Goal: Task Accomplishment & Management: Complete application form

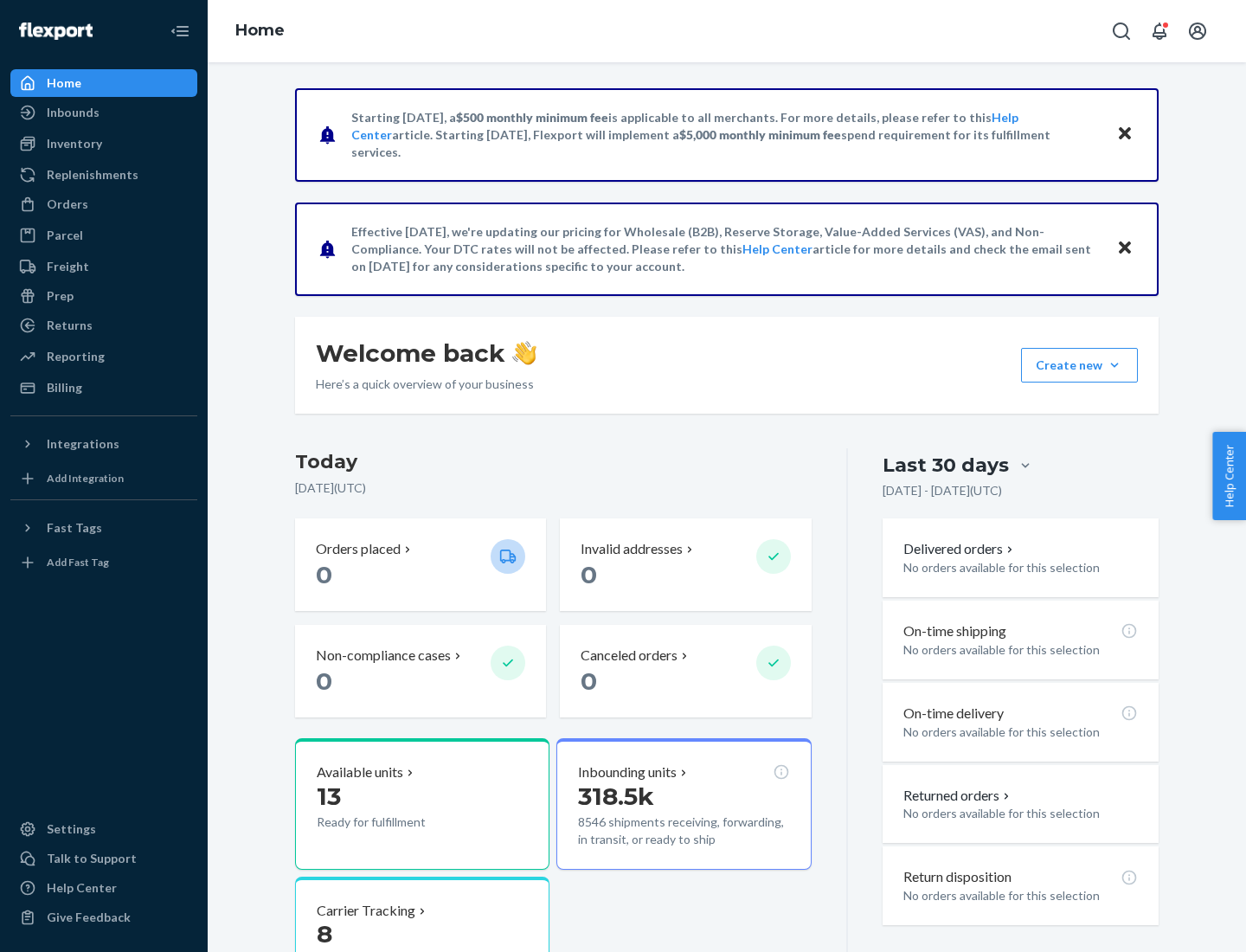
click at [1114, 365] on button "Create new Create new inbound Create new order Create new product" at bounding box center [1079, 365] width 117 height 35
click at [104, 113] on div "Inbounds" at bounding box center [104, 113] width 184 height 25
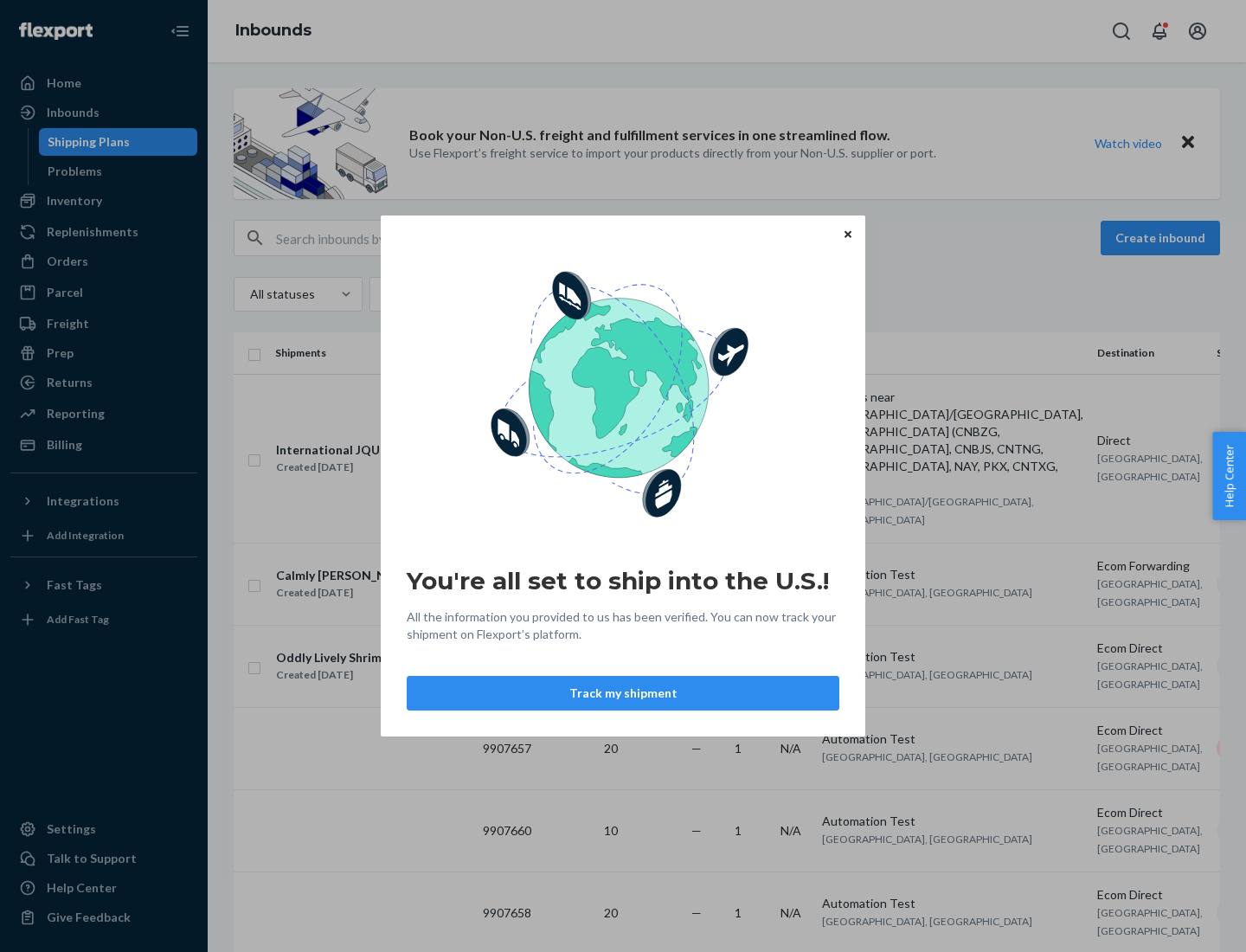
click at [847, 234] on icon "Close" at bounding box center [847, 233] width 7 height 7
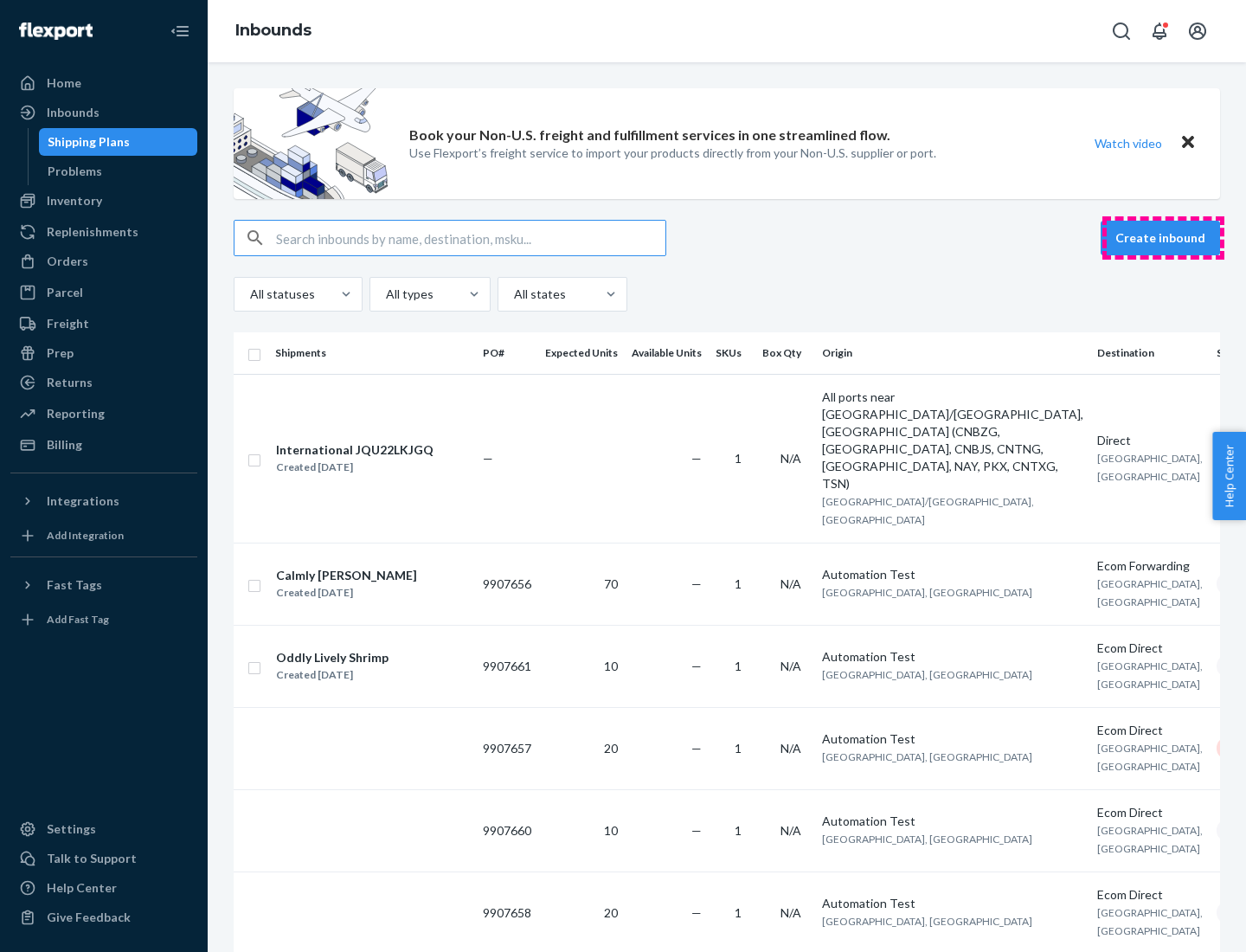
click at [1163, 238] on button "Create inbound" at bounding box center [1161, 238] width 119 height 35
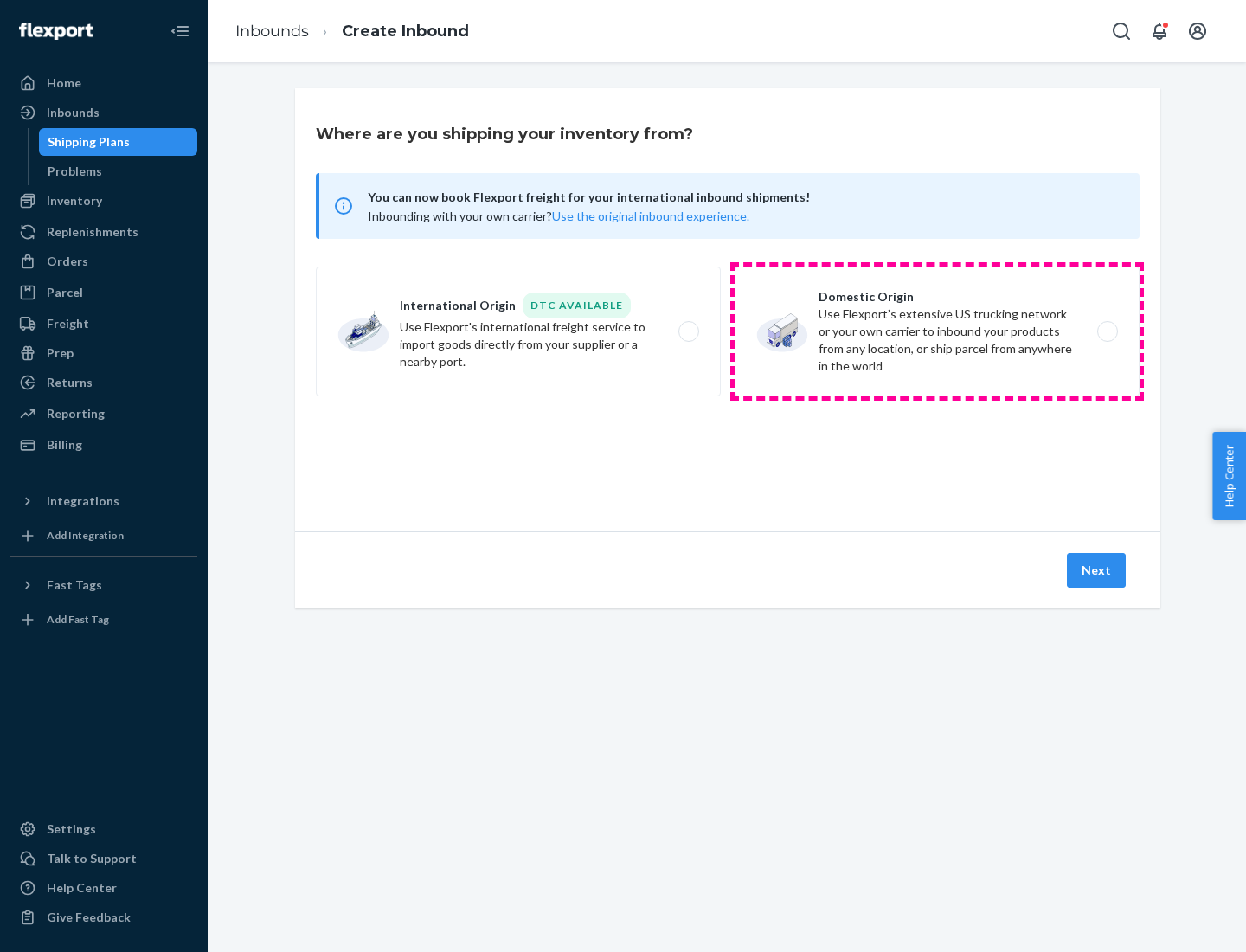
click at [937, 332] on label "Domestic Origin Use Flexport’s extensive US trucking network or your own carrie…" at bounding box center [936, 331] width 405 height 130
click at [1107, 332] on input "Domestic Origin Use Flexport’s extensive US trucking network or your own carrie…" at bounding box center [1112, 332] width 11 height 11
radio input "true"
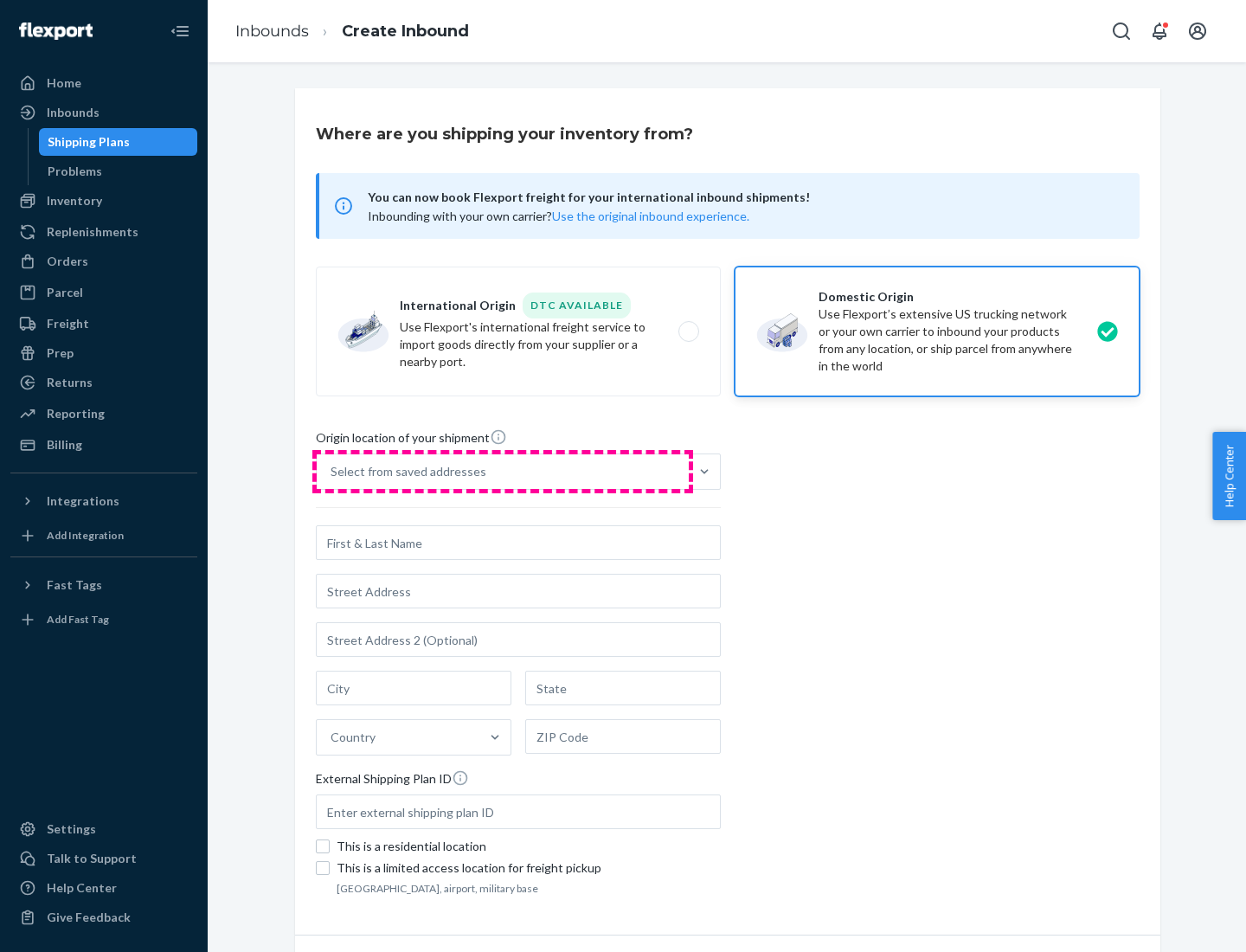
click at [503, 472] on div "Select from saved addresses" at bounding box center [502, 471] width 372 height 35
click at [333, 472] on input "Select from saved addresses" at bounding box center [332, 472] width 2 height 17
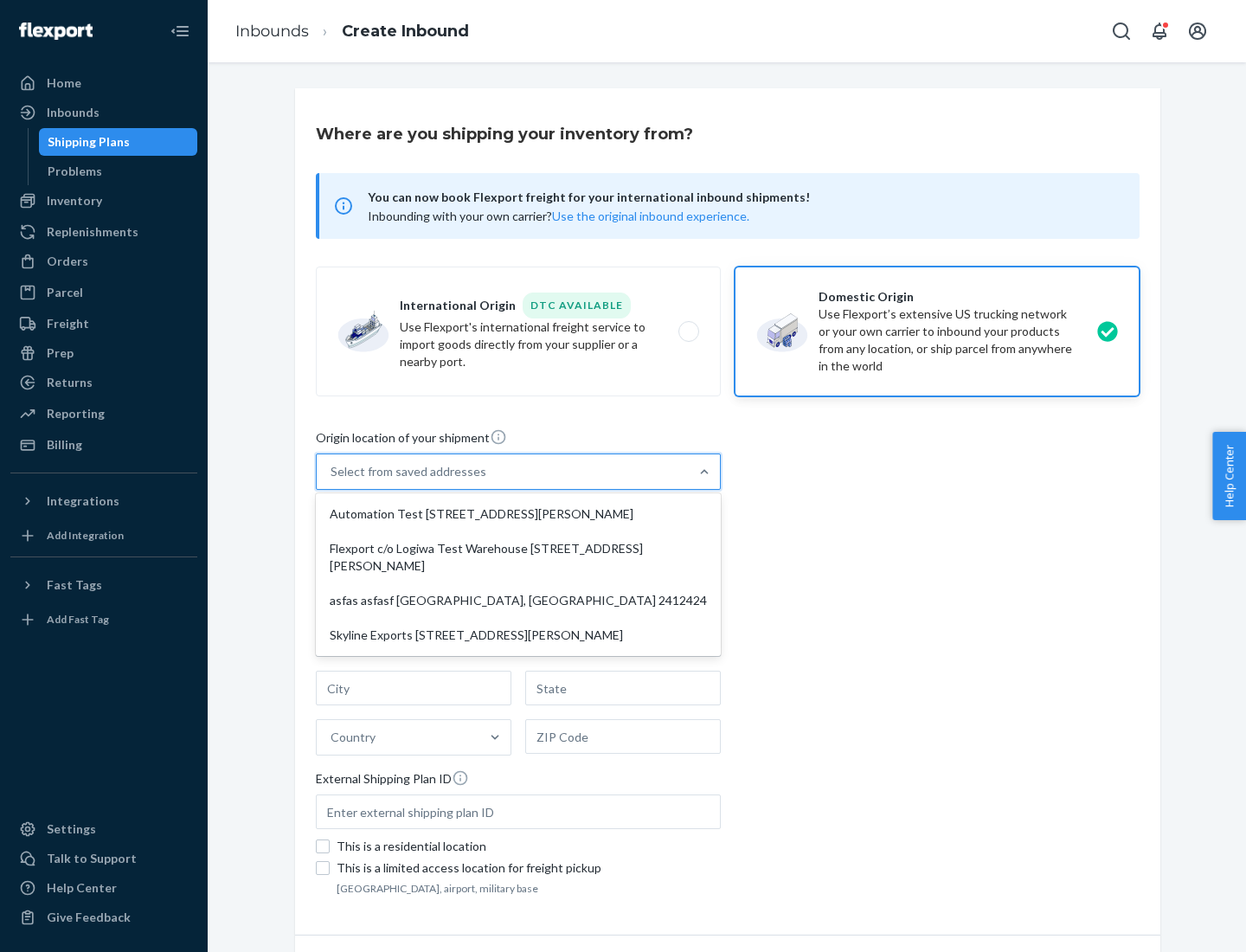
scroll to position [7, 0]
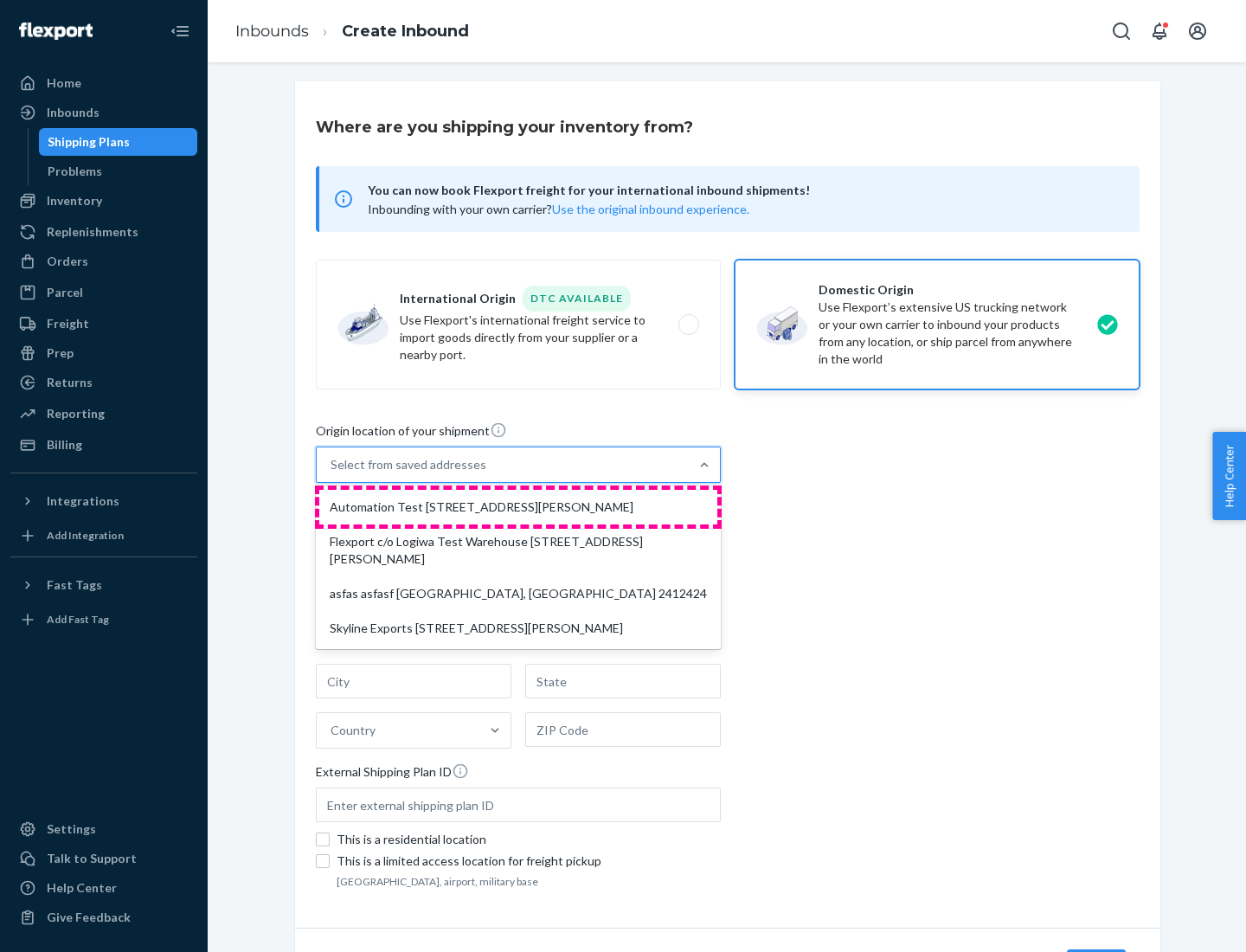
click at [518, 507] on div "Automation Test [STREET_ADDRESS][PERSON_NAME]" at bounding box center [518, 507] width 398 height 35
click at [333, 474] on input "option Automation Test [STREET_ADDRESS][PERSON_NAME] focused, 1 of 4. 4 results…" at bounding box center [332, 464] width 2 height 17
type input "Automation Test"
type input "9th Floor"
type input "[GEOGRAPHIC_DATA]"
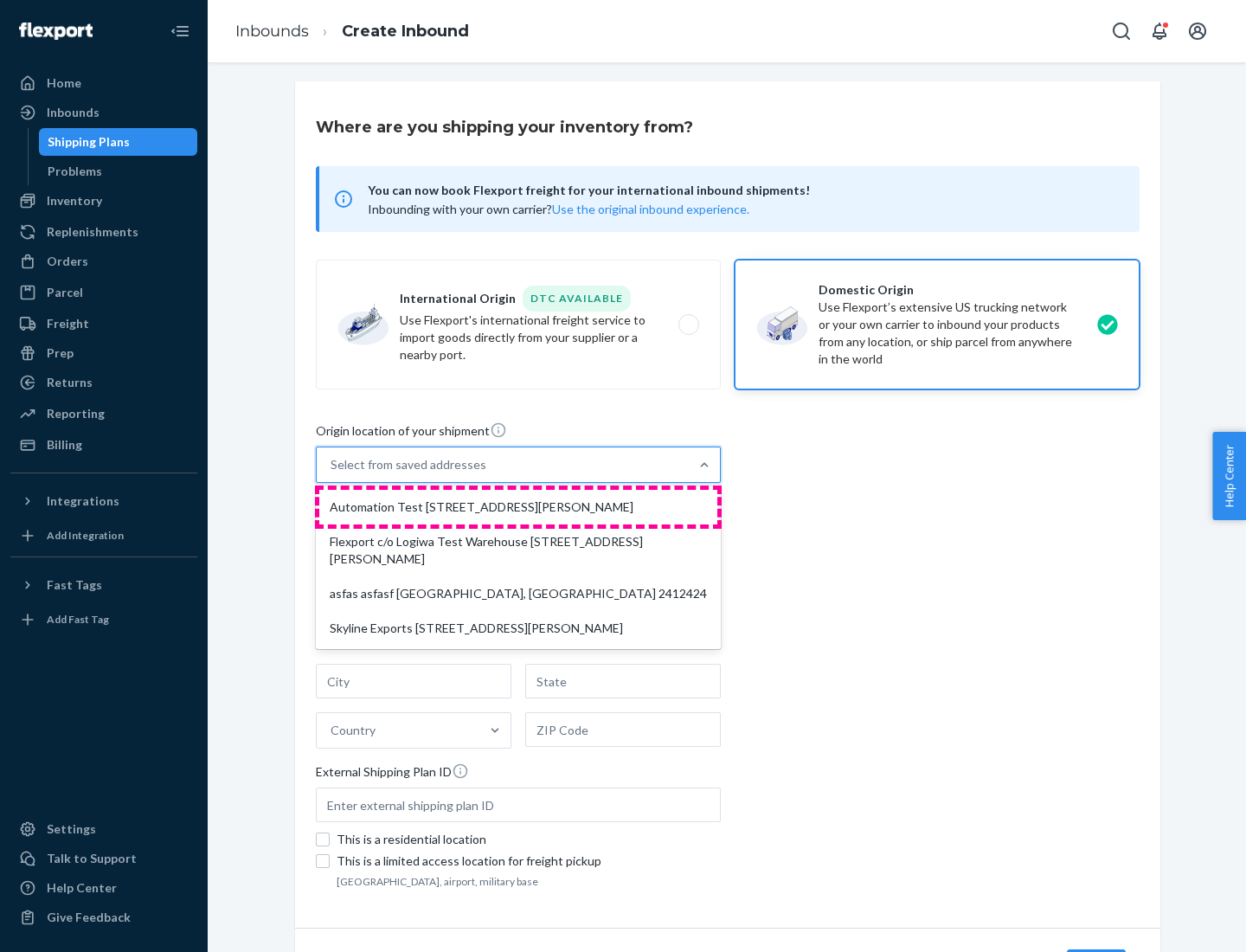
type input "CA"
type input "94104"
type input "[STREET_ADDRESS][PERSON_NAME]"
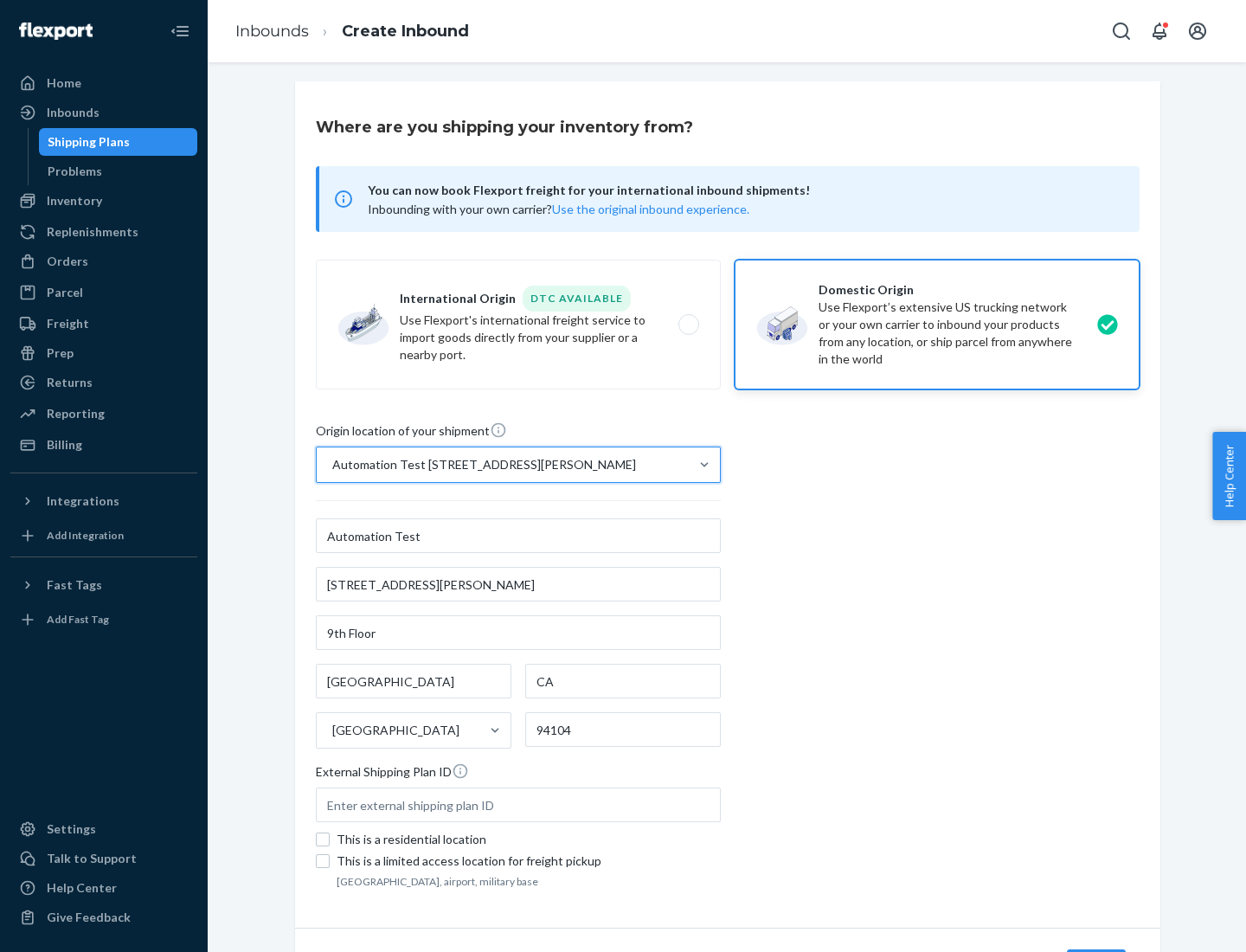
scroll to position [101, 0]
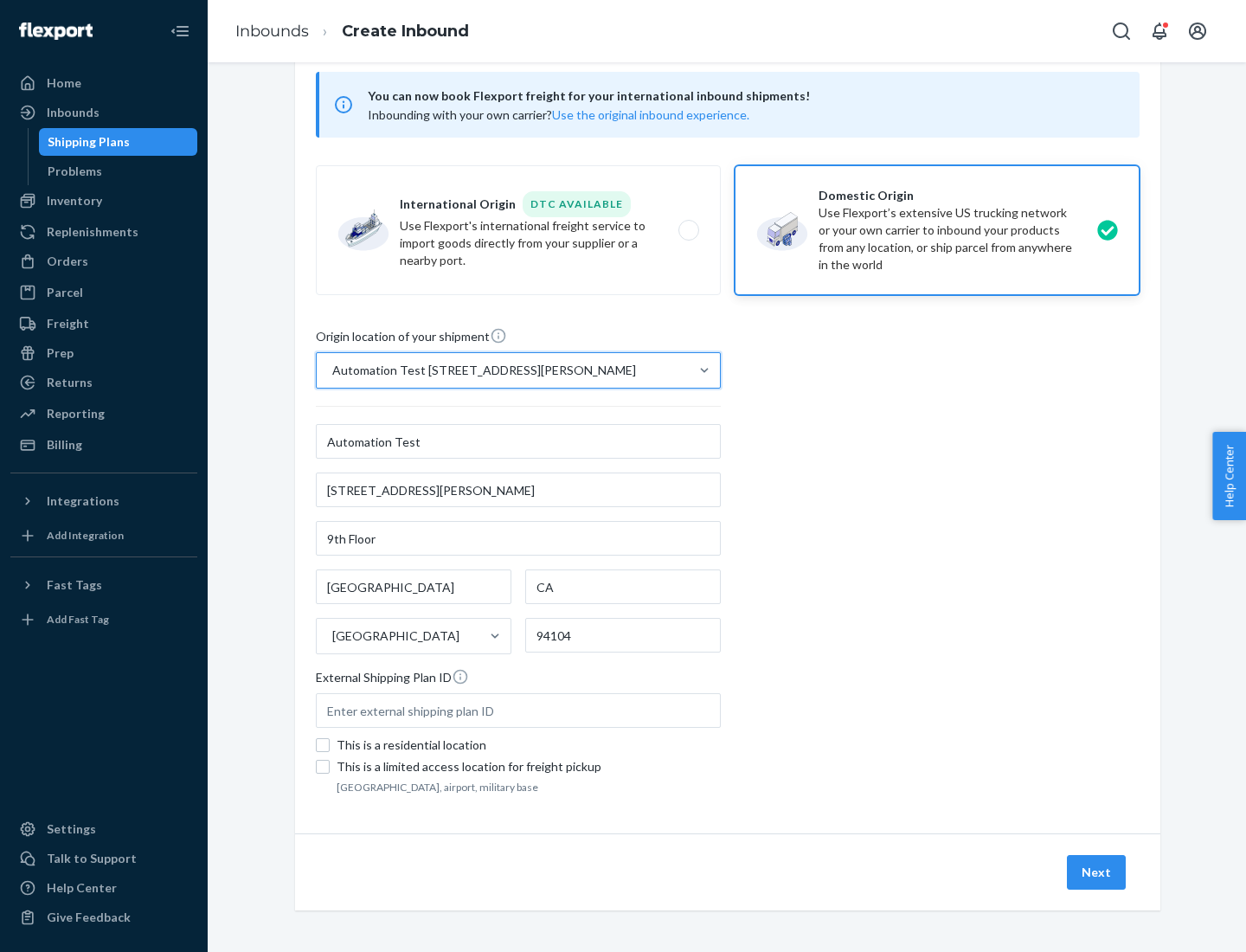
click at [1097, 872] on button "Next" at bounding box center [1096, 871] width 59 height 35
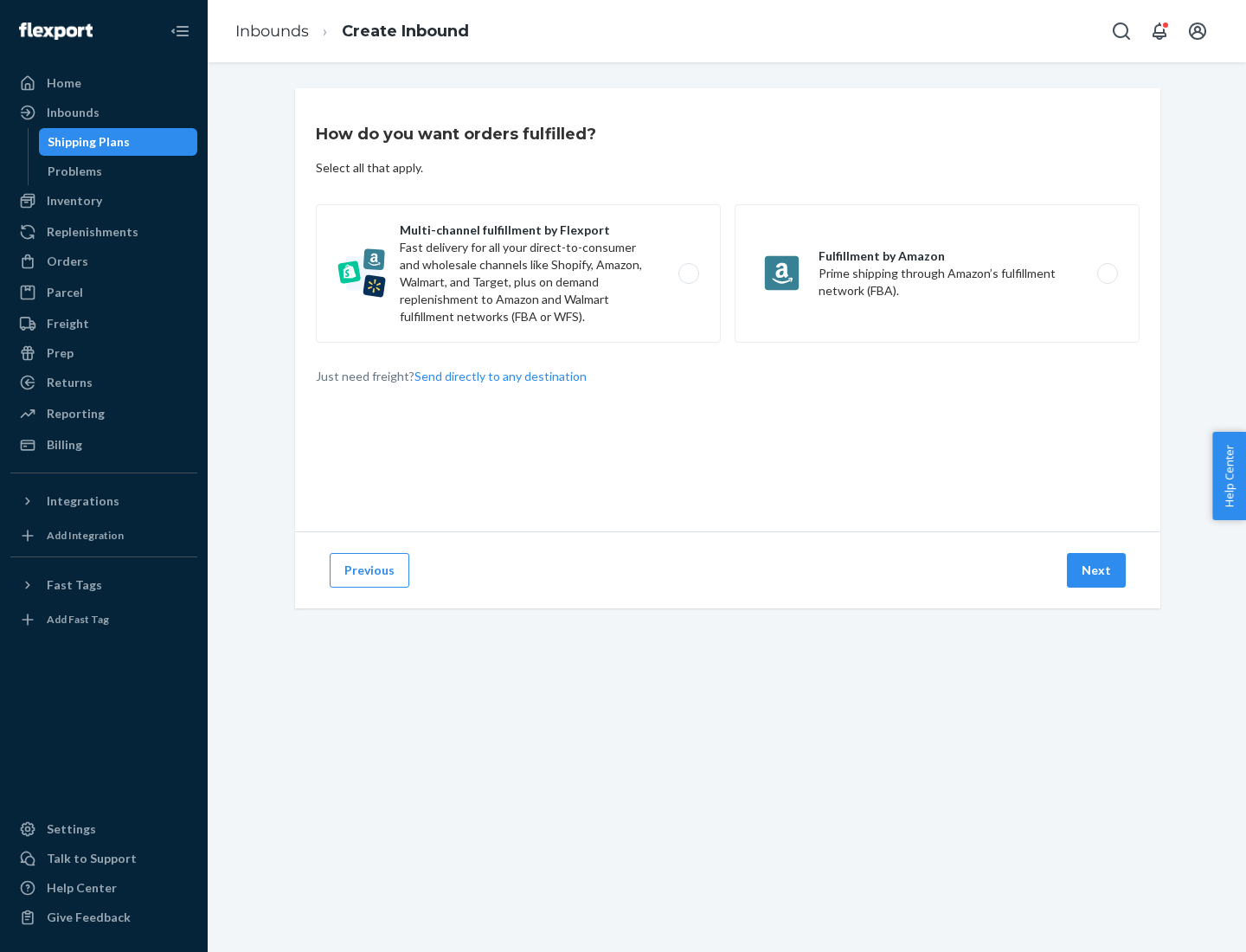
click at [518, 274] on label "Multi-channel fulfillment by Flexport Fast delivery for all your direct-to-cons…" at bounding box center [517, 274] width 405 height 138
click at [688, 274] on input "Multi-channel fulfillment by Flexport Fast delivery for all your direct-to-cons…" at bounding box center [694, 274] width 11 height 11
radio input "true"
click at [1097, 570] on button "Next" at bounding box center [1096, 570] width 59 height 35
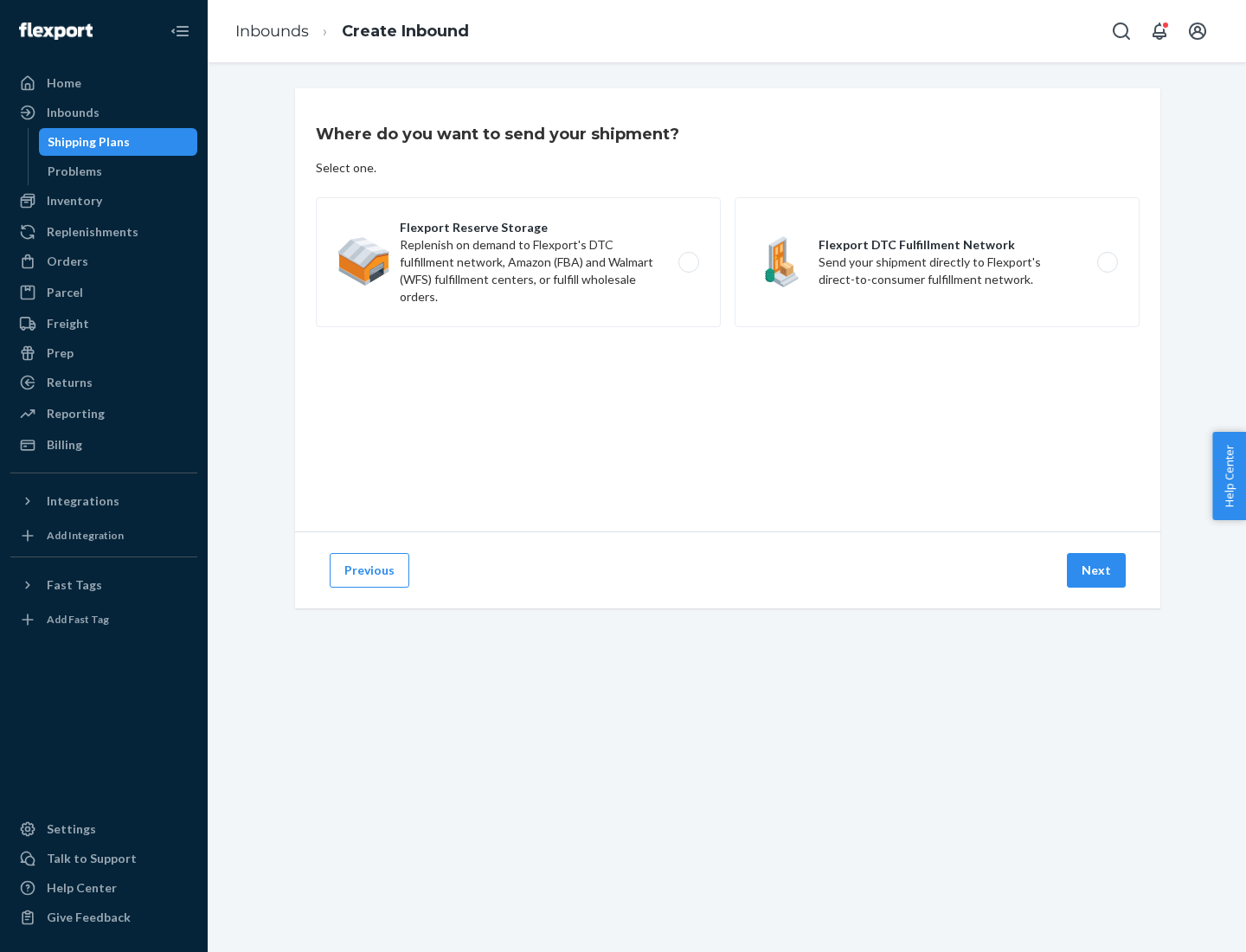
click at [518, 262] on label "Flexport Reserve Storage Replenish on demand to Flexport's DTC fulfillment netw…" at bounding box center [517, 261] width 405 height 130
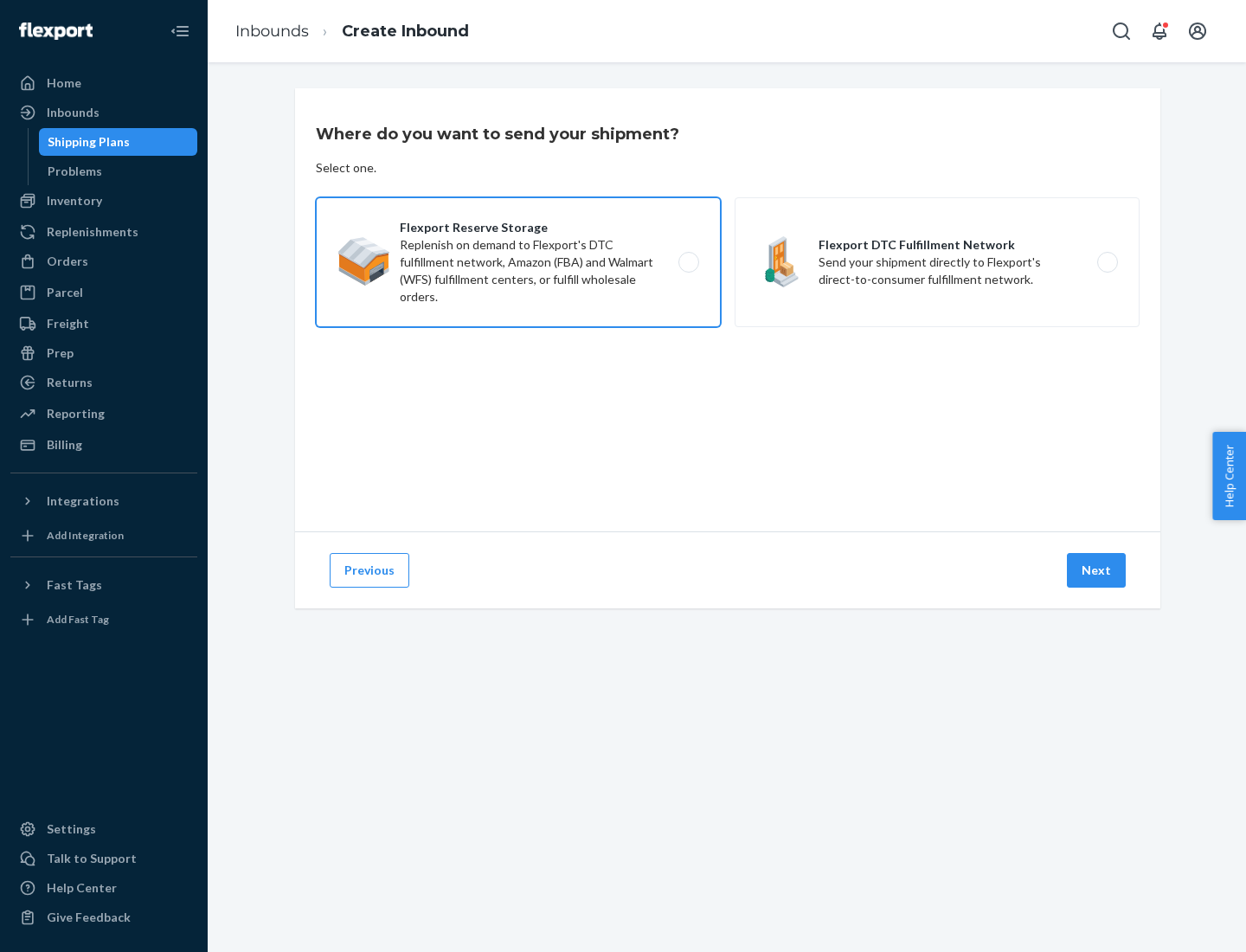
click at [688, 262] on input "Flexport Reserve Storage Replenish on demand to Flexport's DTC fulfillment netw…" at bounding box center [694, 262] width 11 height 11
radio input "true"
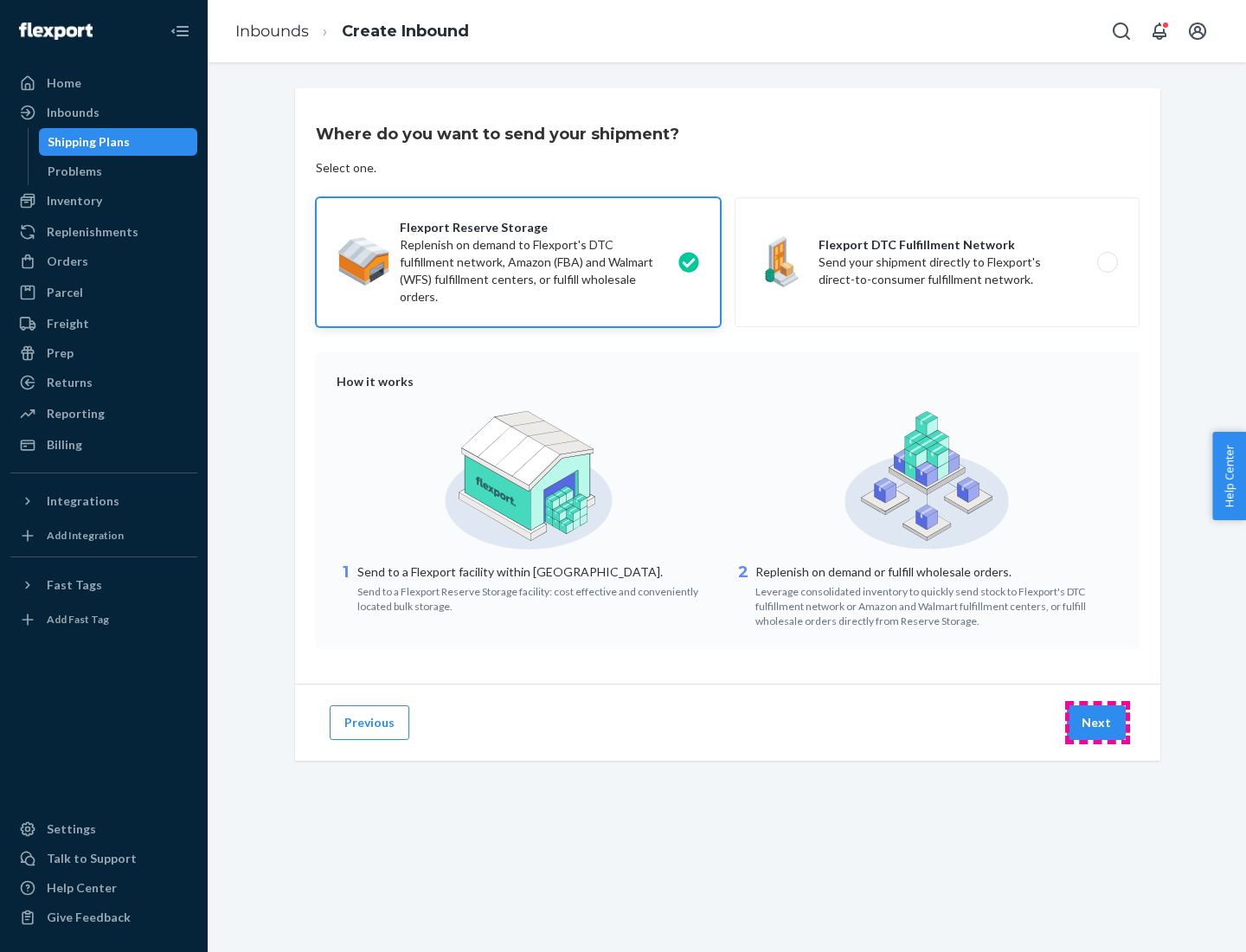
click at [1097, 723] on button "Next" at bounding box center [1096, 722] width 59 height 35
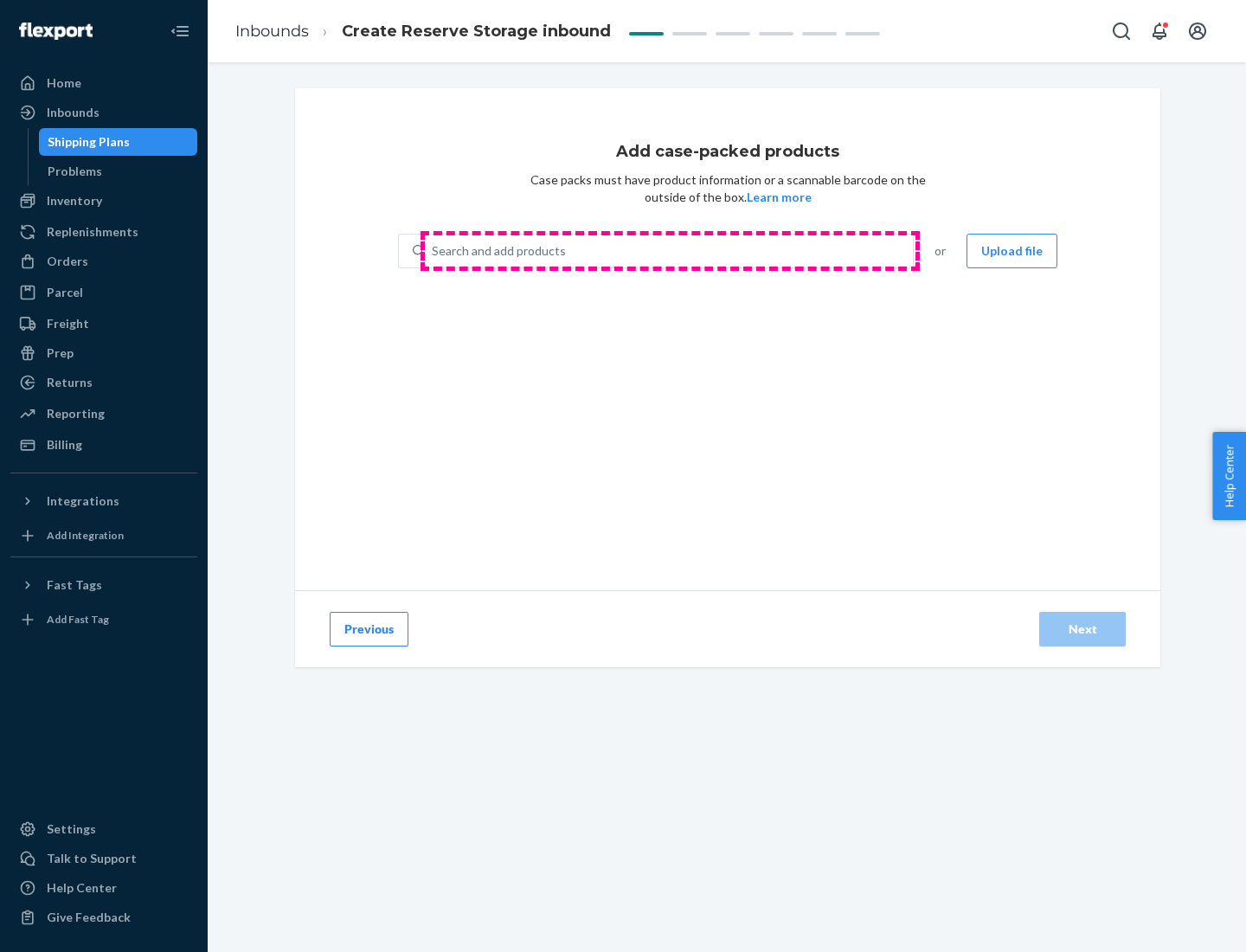
click at [670, 251] on div "Search and add products" at bounding box center [668, 250] width 488 height 31
click at [434, 251] on input "Search and add products" at bounding box center [433, 251] width 2 height 17
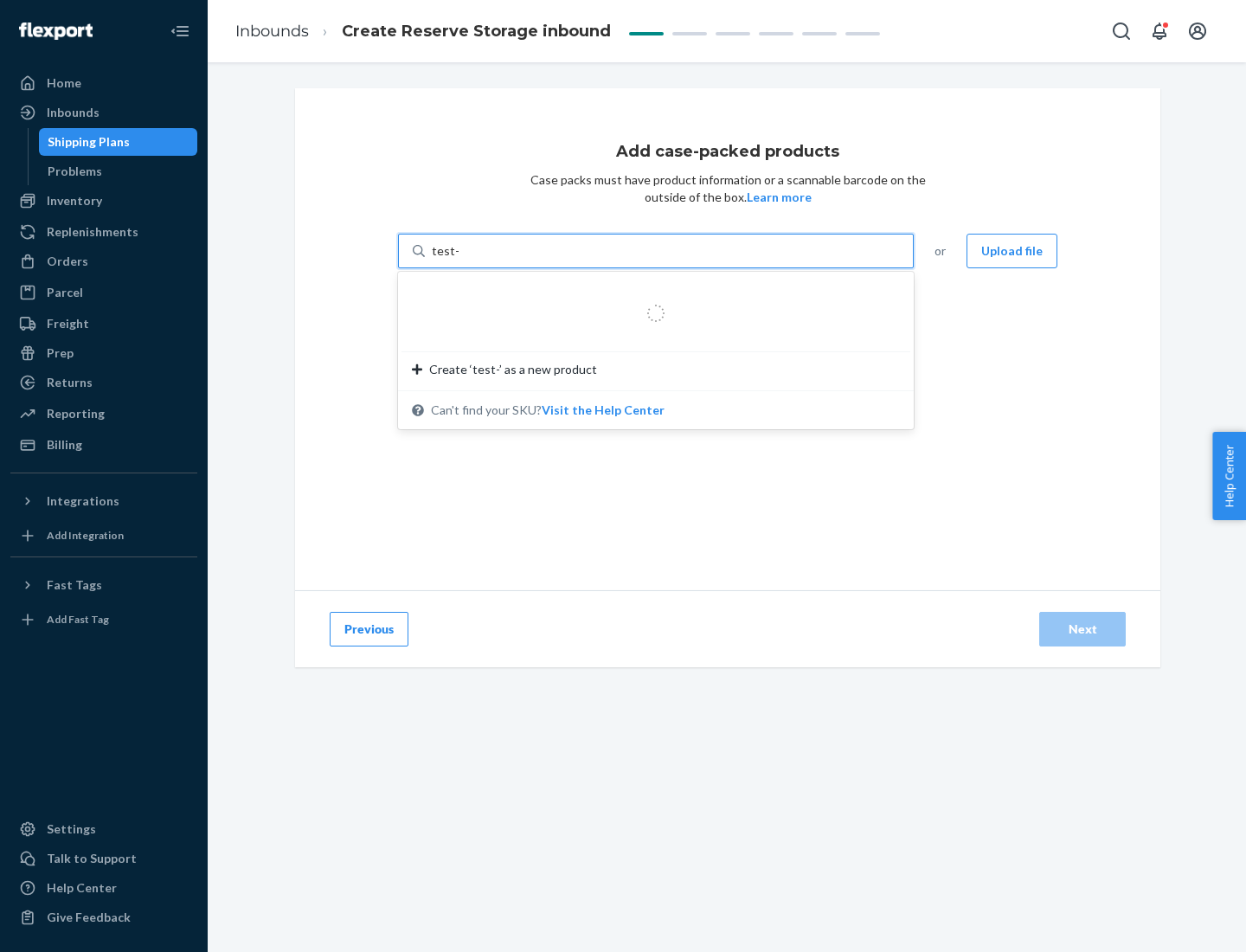
type input "test-syn"
click at [650, 293] on div "test - syn - test" at bounding box center [649, 293] width 474 height 17
click at [477, 260] on input "test-syn" at bounding box center [454, 251] width 45 height 17
type input "1"
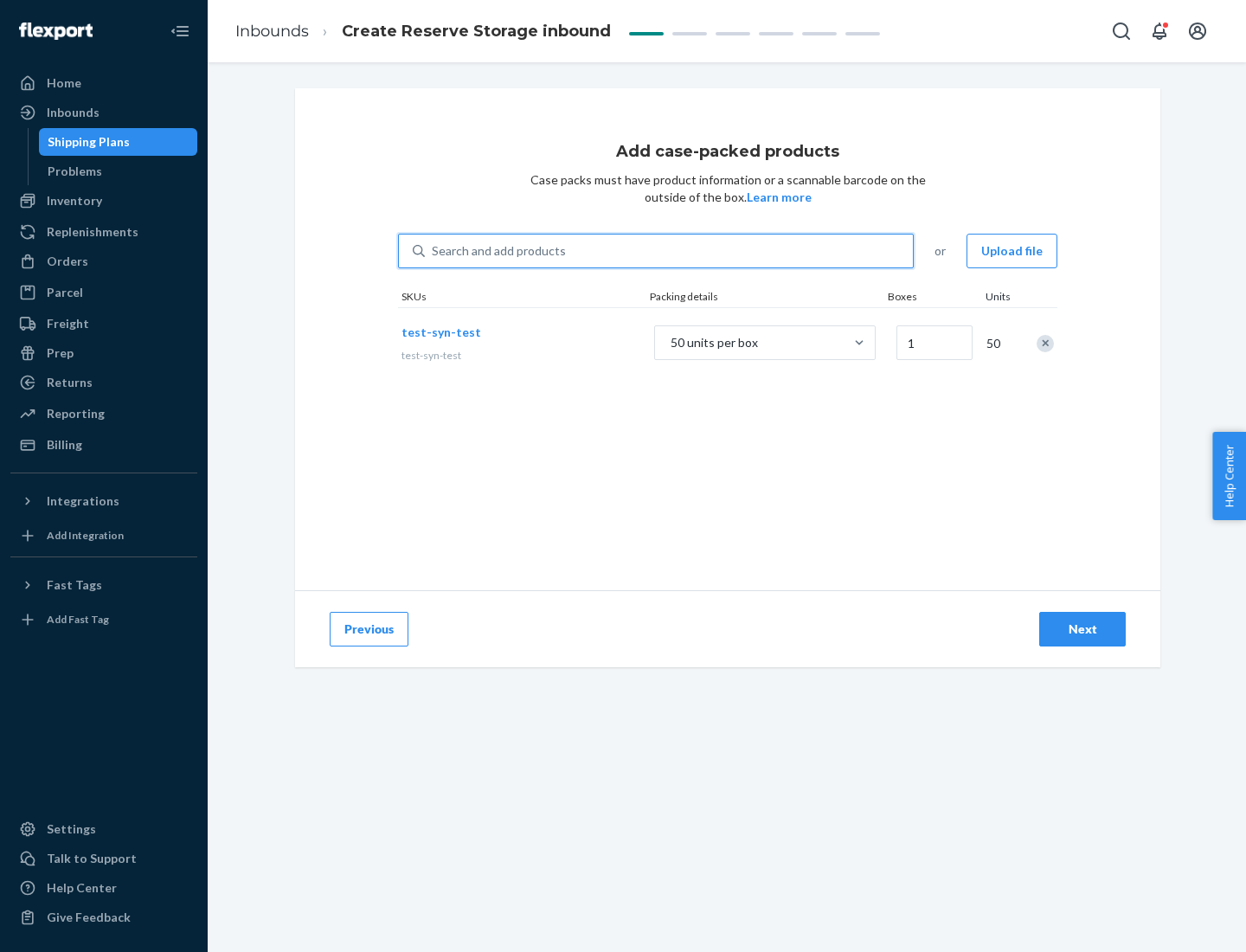
click at [1083, 629] on div "Next" at bounding box center [1082, 629] width 57 height 17
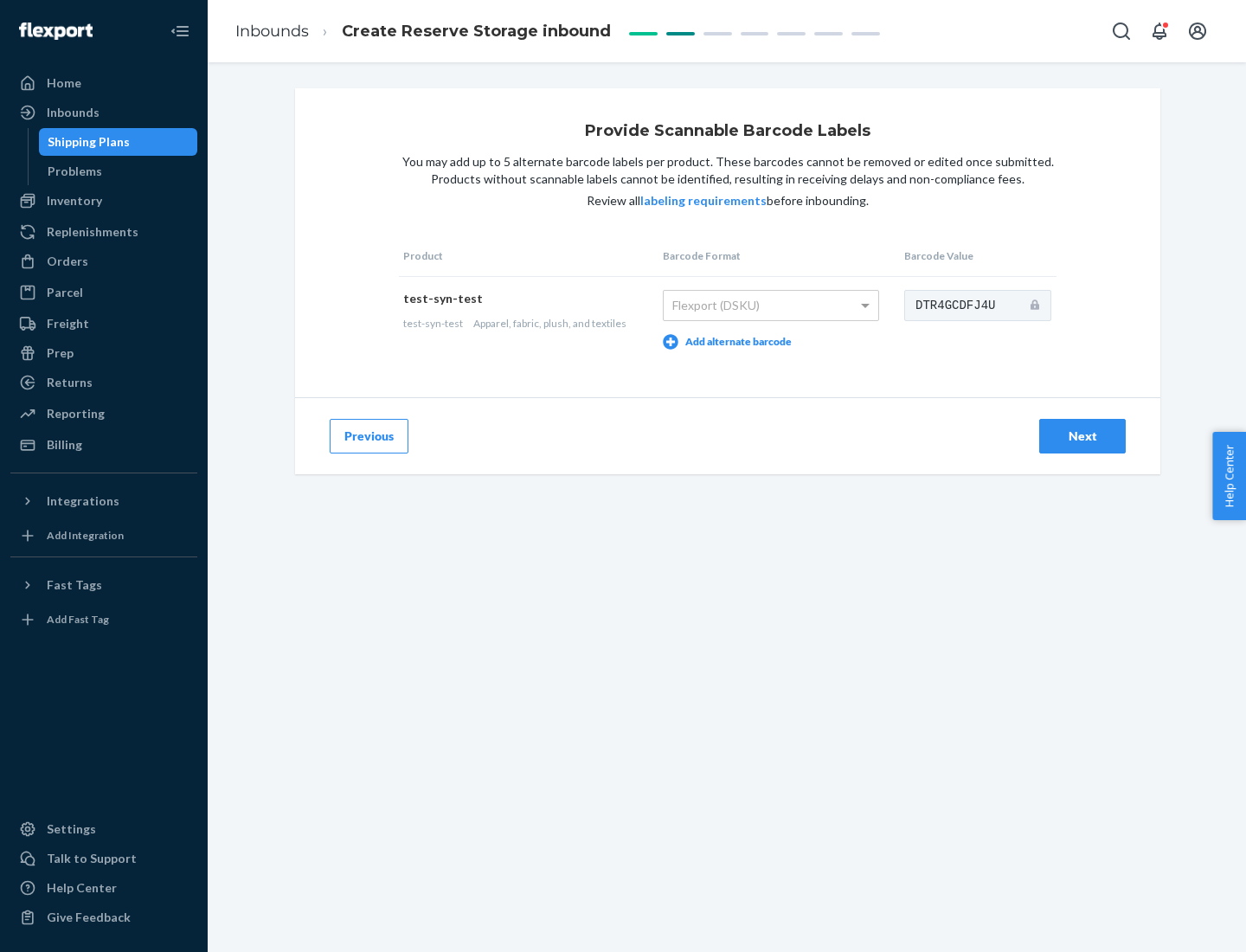
click at [1083, 435] on div "Next" at bounding box center [1082, 436] width 57 height 17
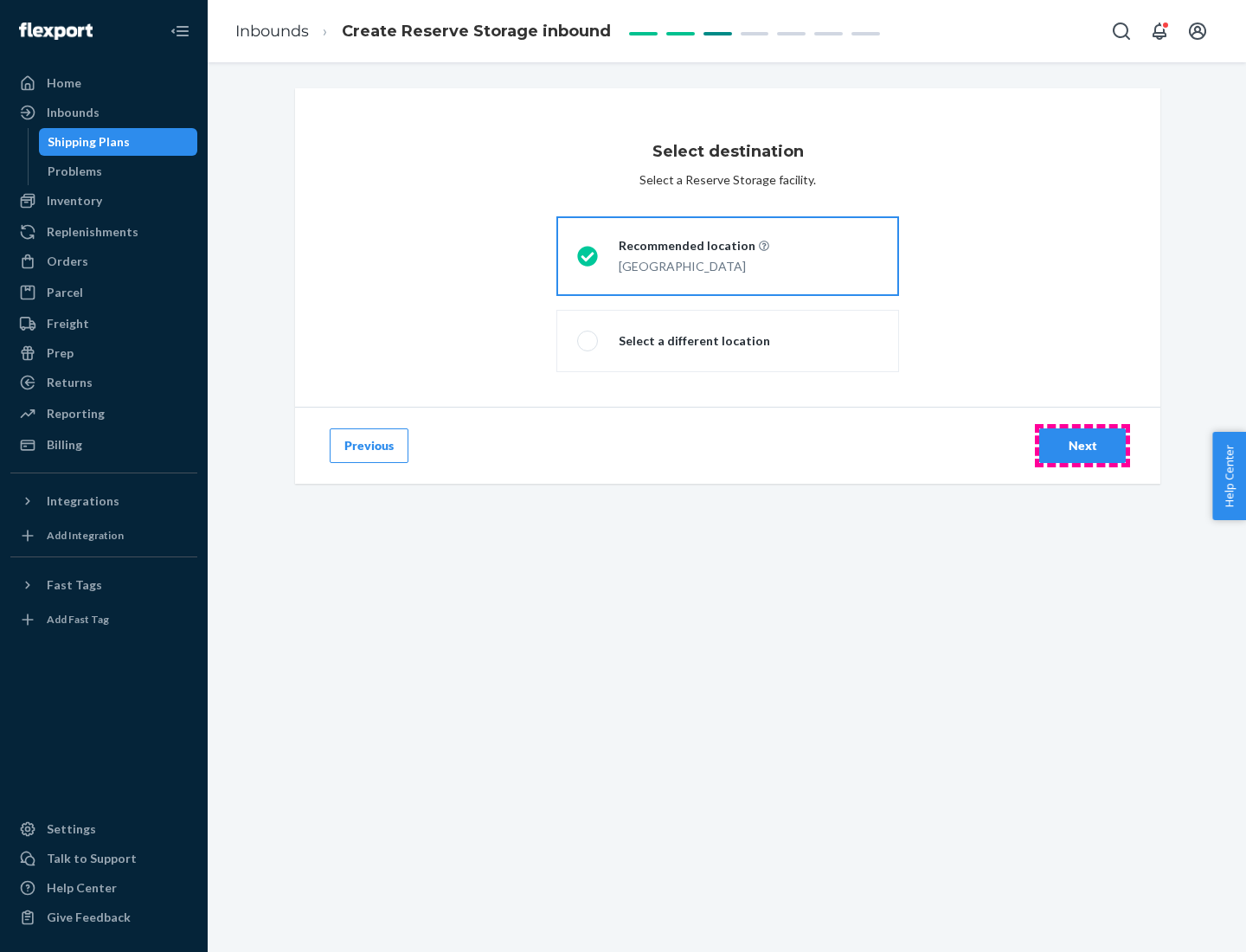
click at [1083, 445] on div "Next" at bounding box center [1082, 445] width 57 height 17
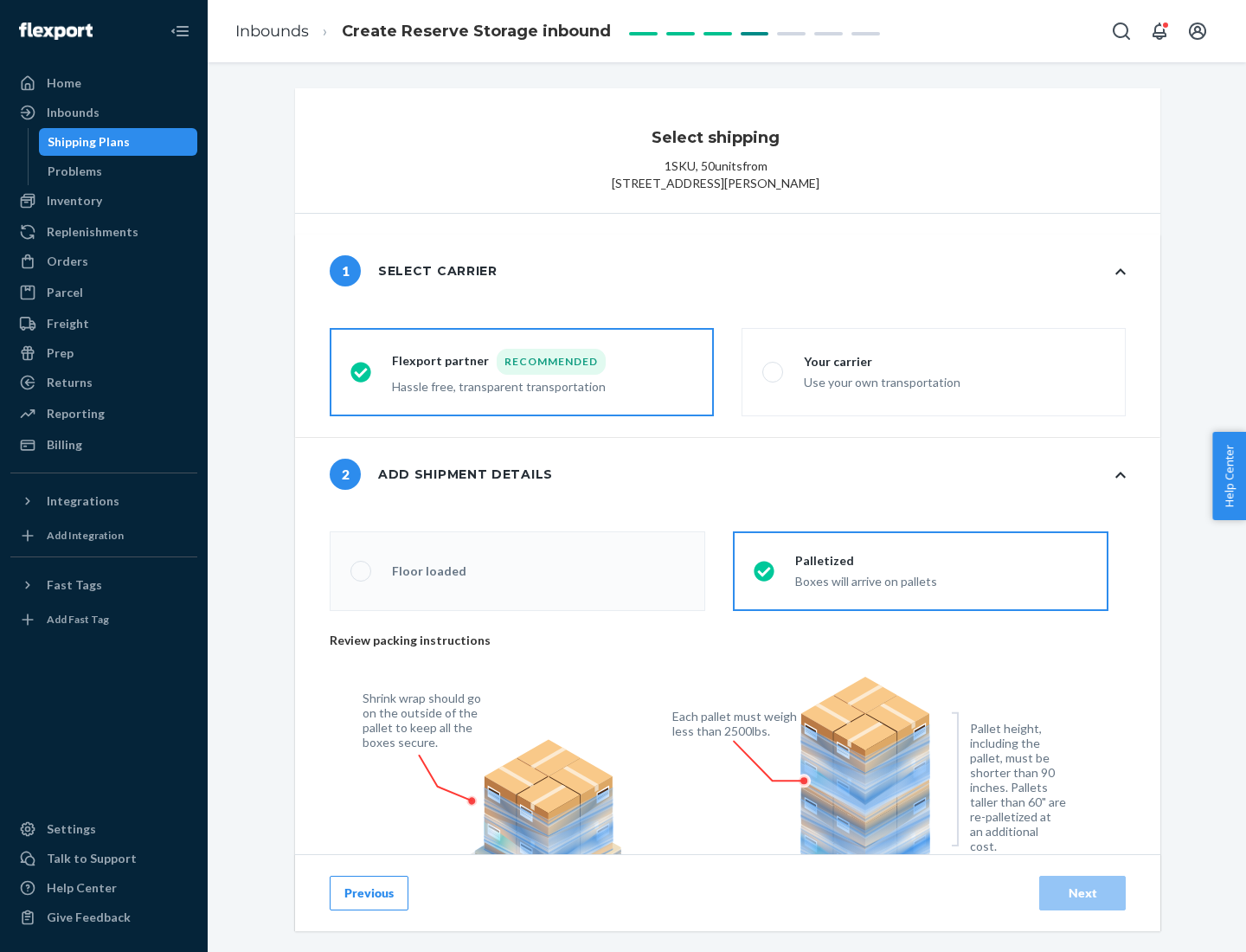
radio input "false"
type input "1"
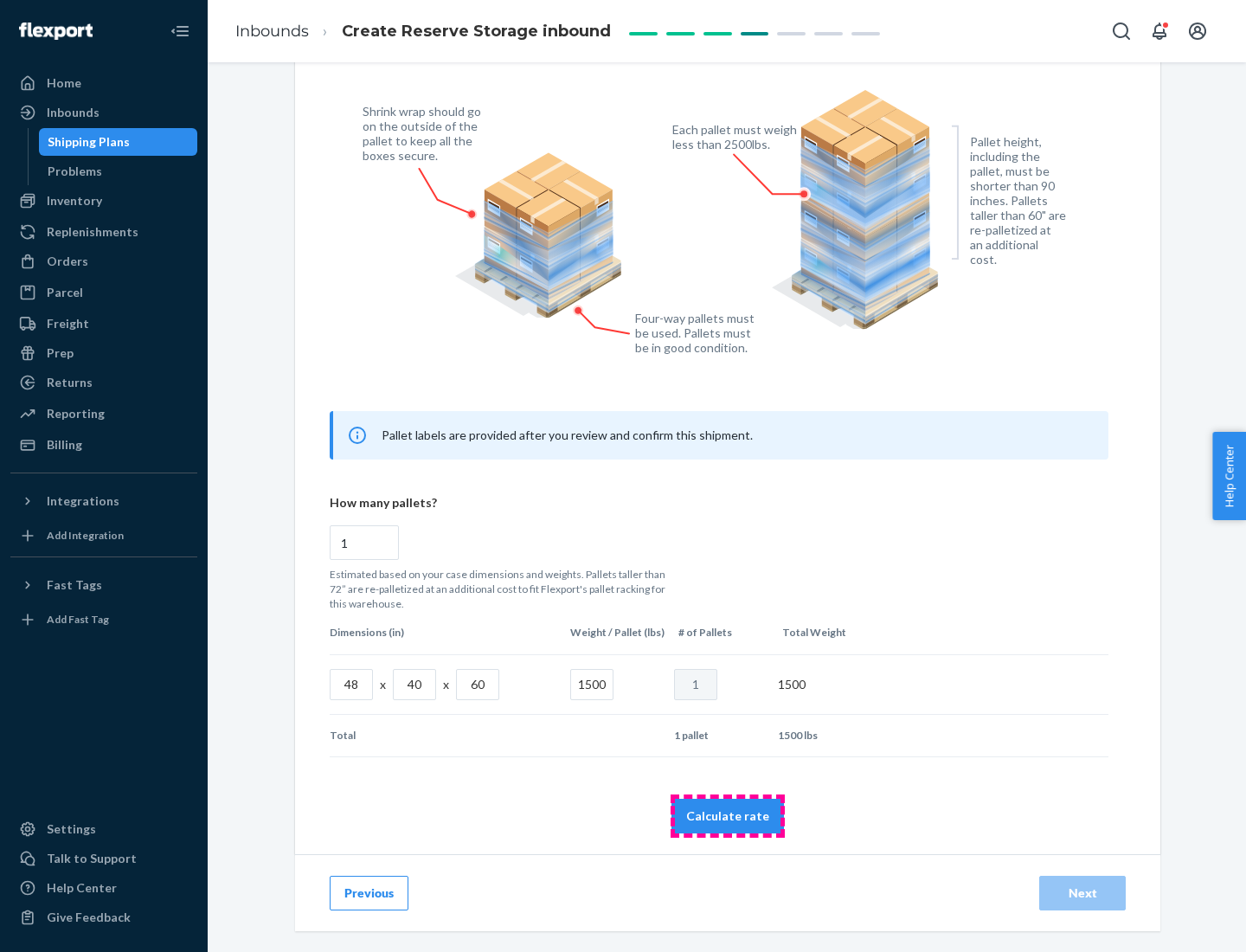
click at [728, 815] on button "Calculate rate" at bounding box center [728, 816] width 113 height 35
radio input "false"
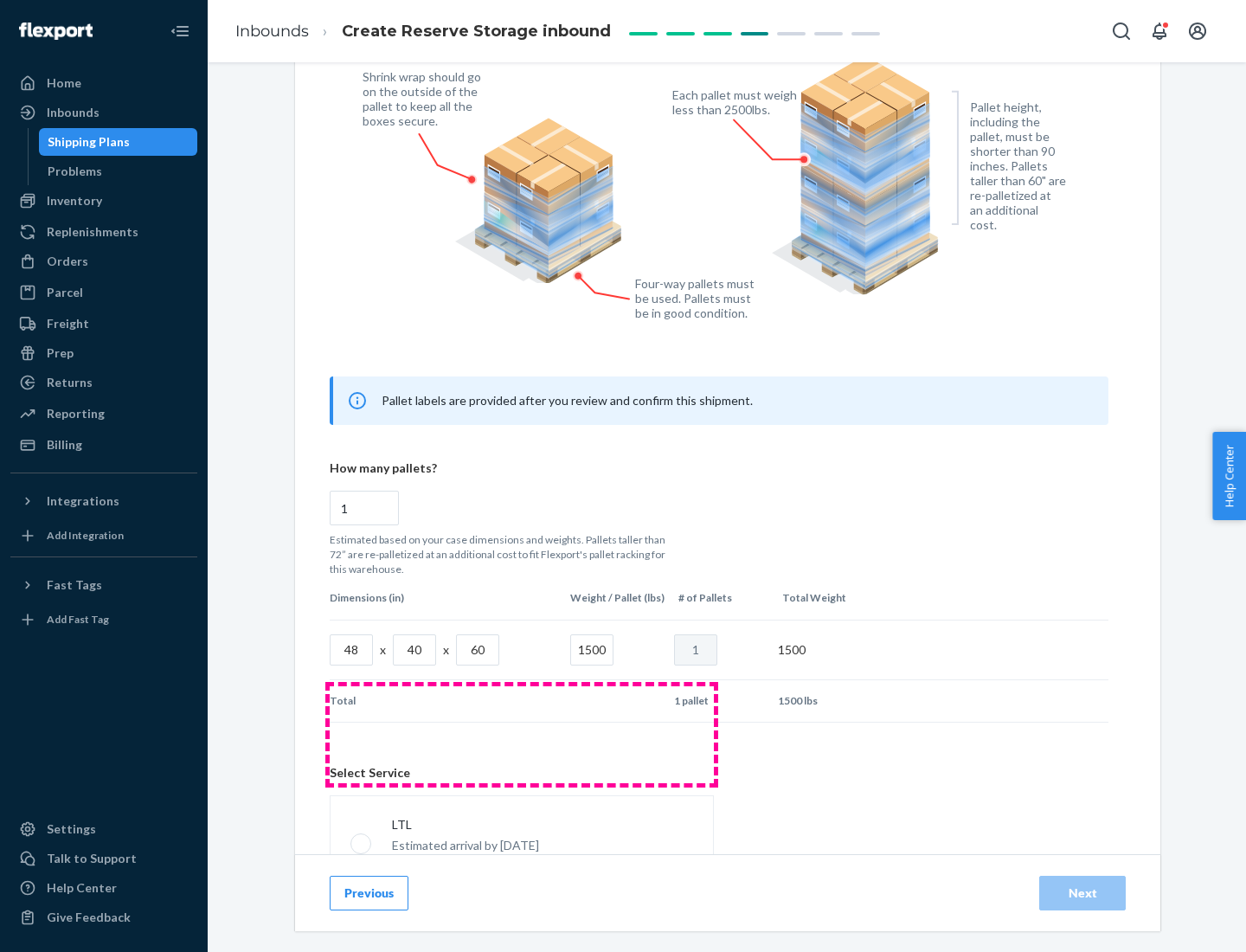
scroll to position [764, 0]
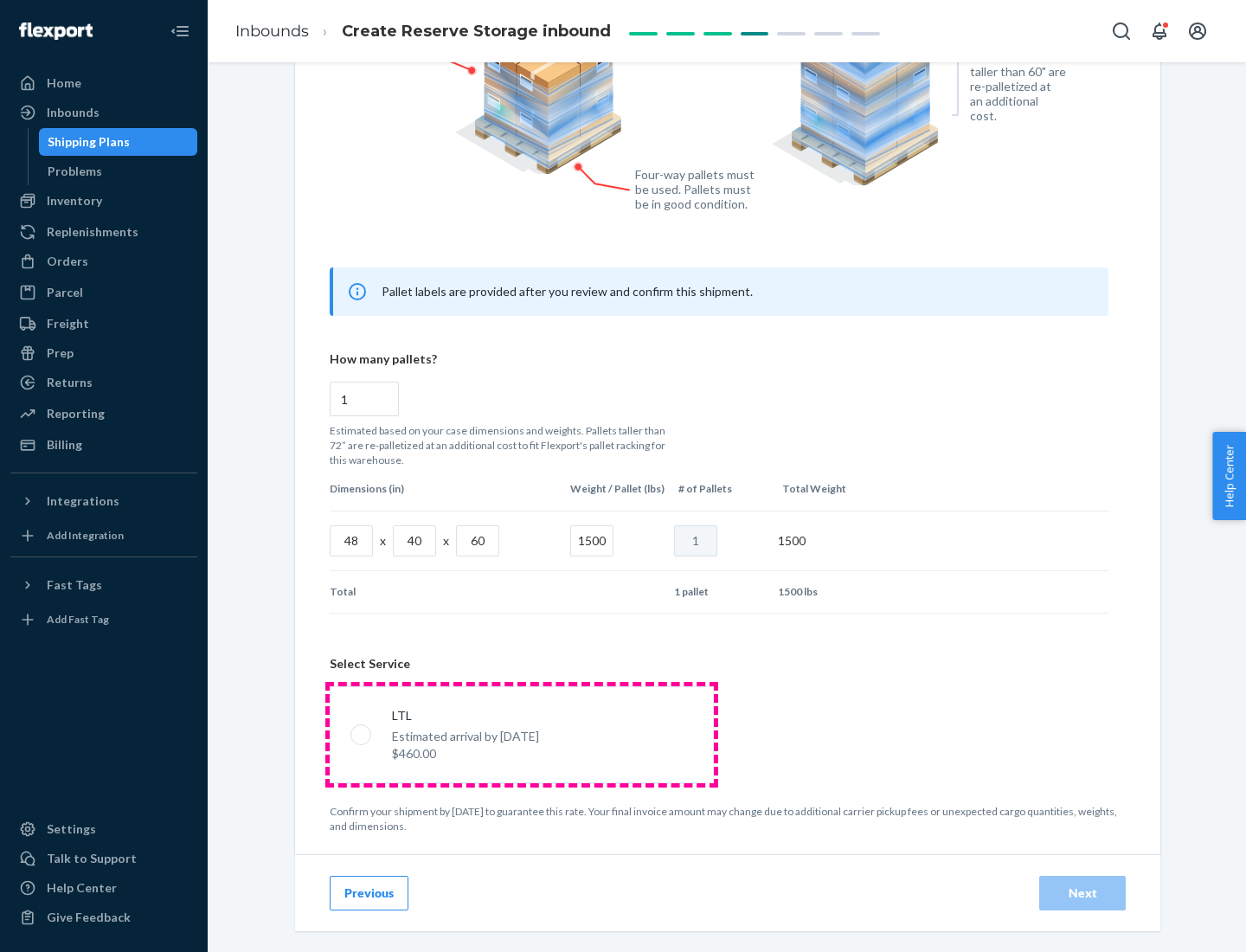
click at [521, 733] on p "Estimated arrival by [DATE]" at bounding box center [465, 736] width 147 height 17
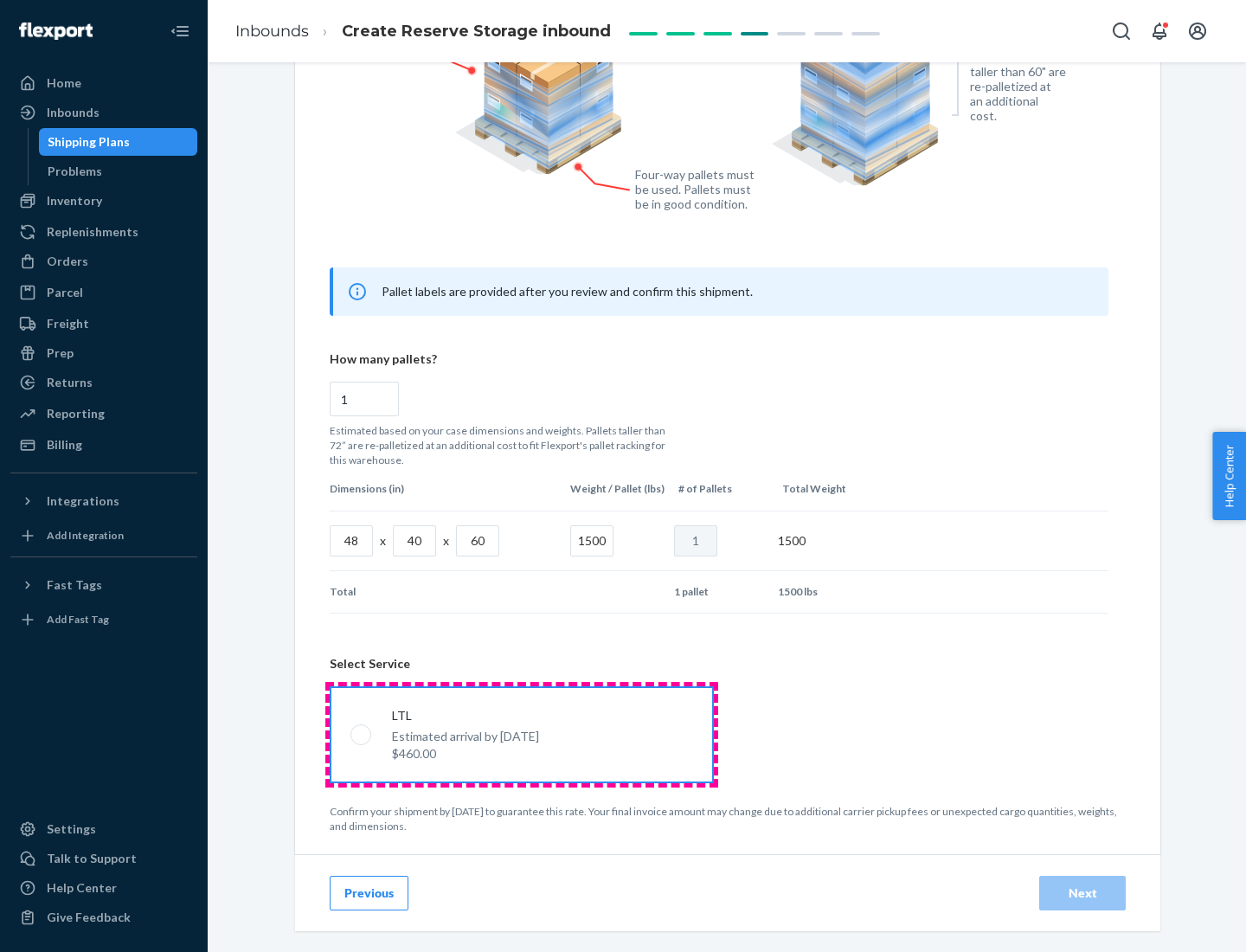
click at [362, 733] on input "LTL Estimated arrival by [DATE] $460.00" at bounding box center [356, 734] width 11 height 11
radio input "true"
radio input "false"
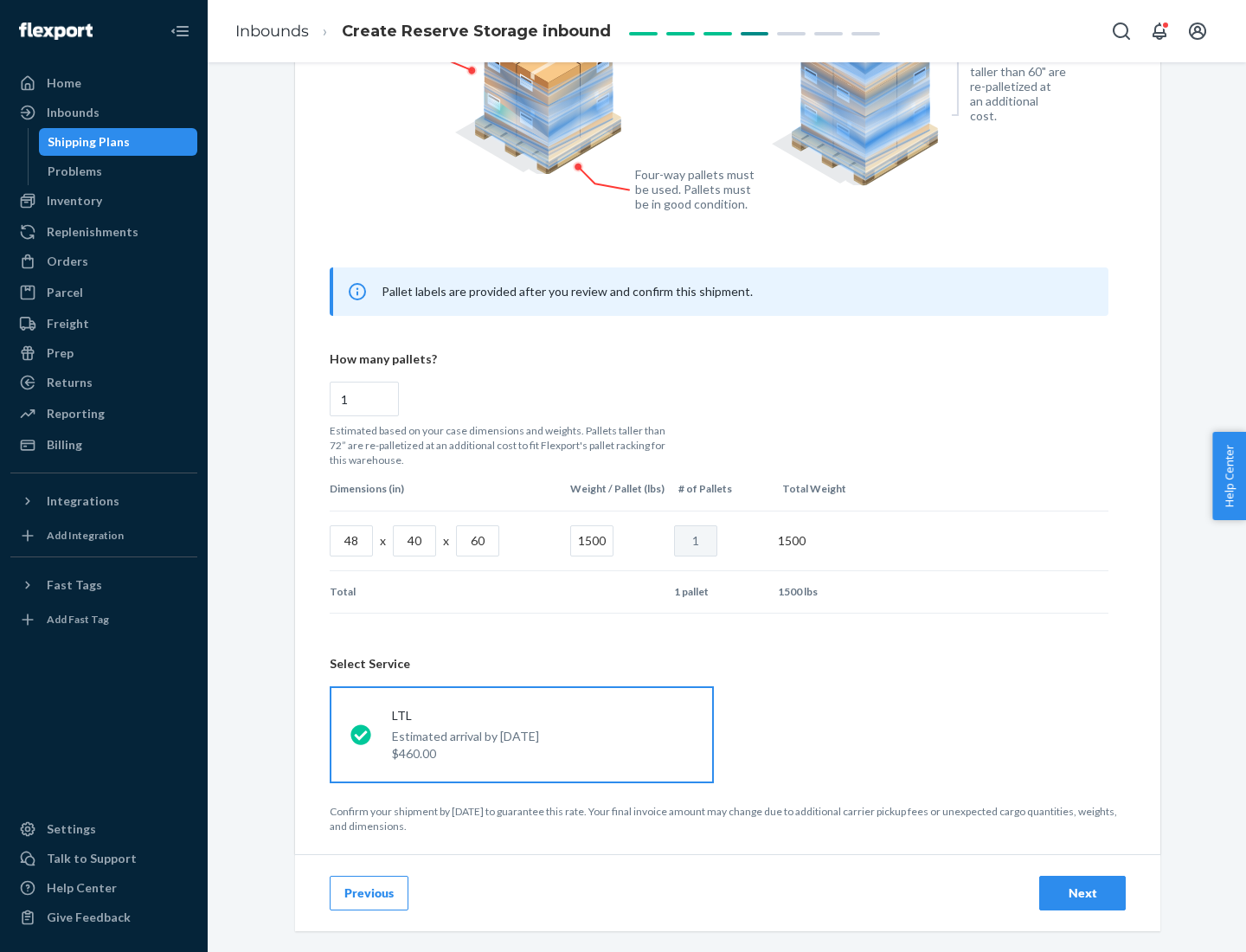
click at [1083, 892] on div "Next" at bounding box center [1082, 892] width 57 height 17
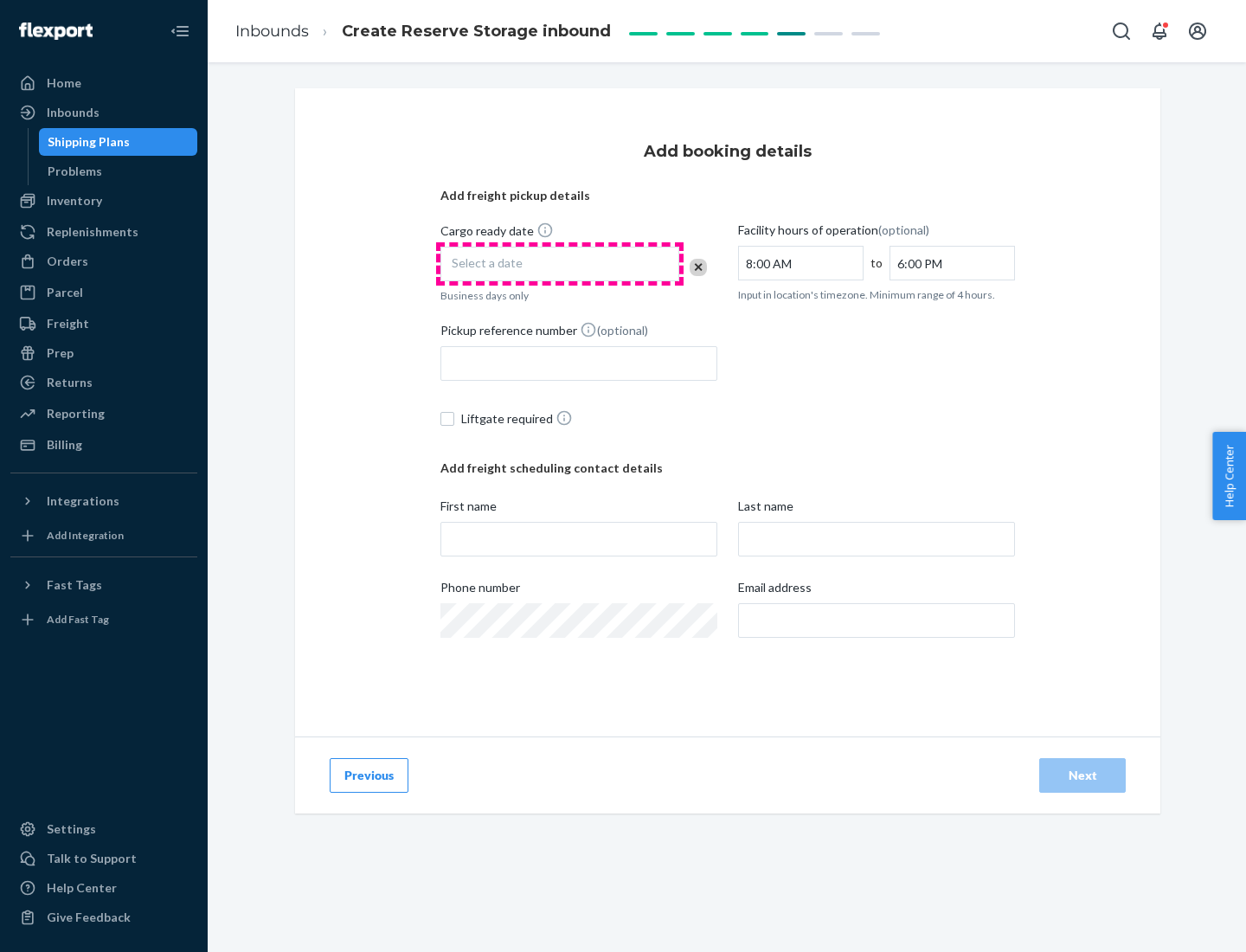
click at [560, 264] on div "Select a date" at bounding box center [560, 263] width 239 height 35
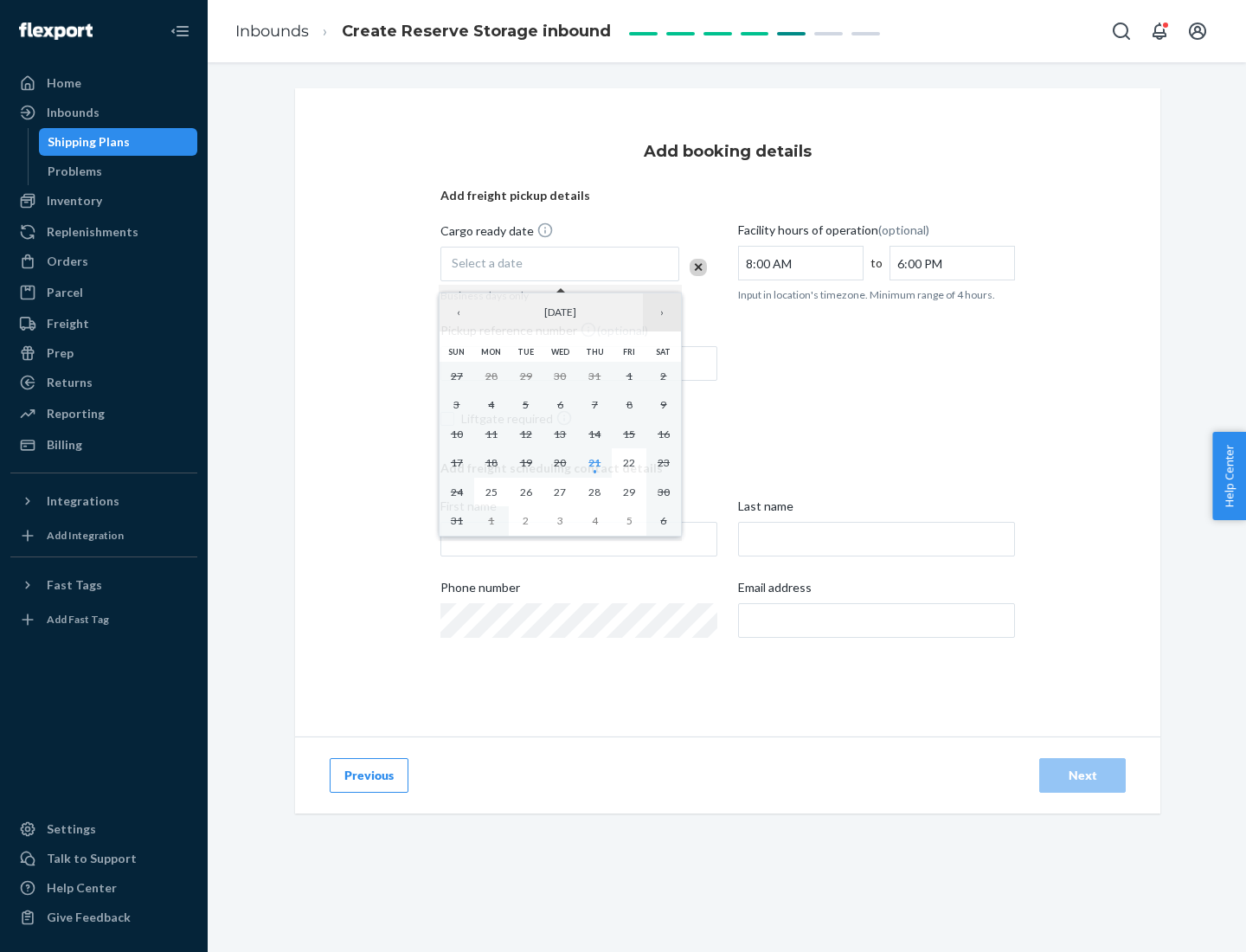
click at [662, 313] on button "›" at bounding box center [662, 313] width 38 height 38
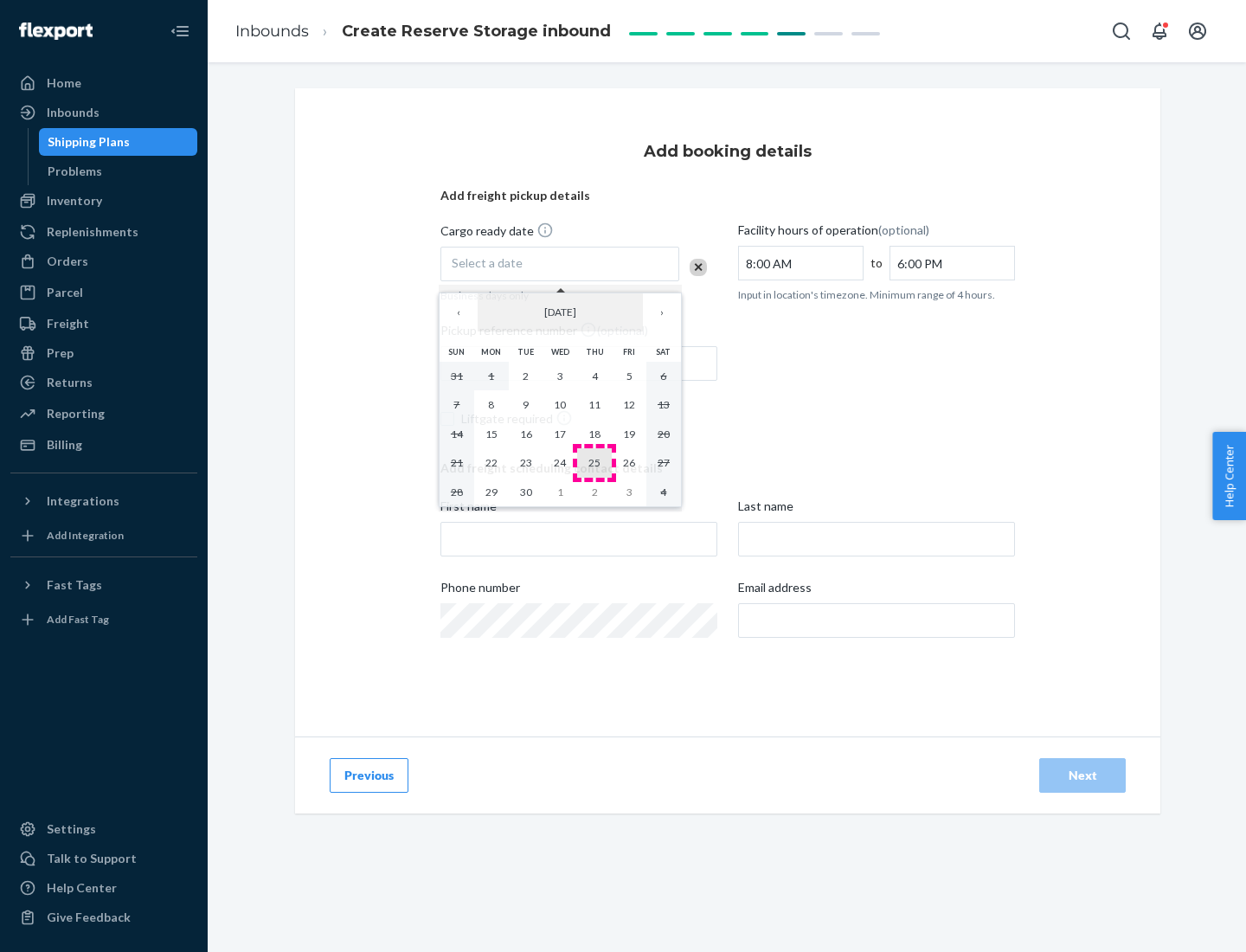
click at [594, 462] on abbr "25" at bounding box center [594, 462] width 12 height 13
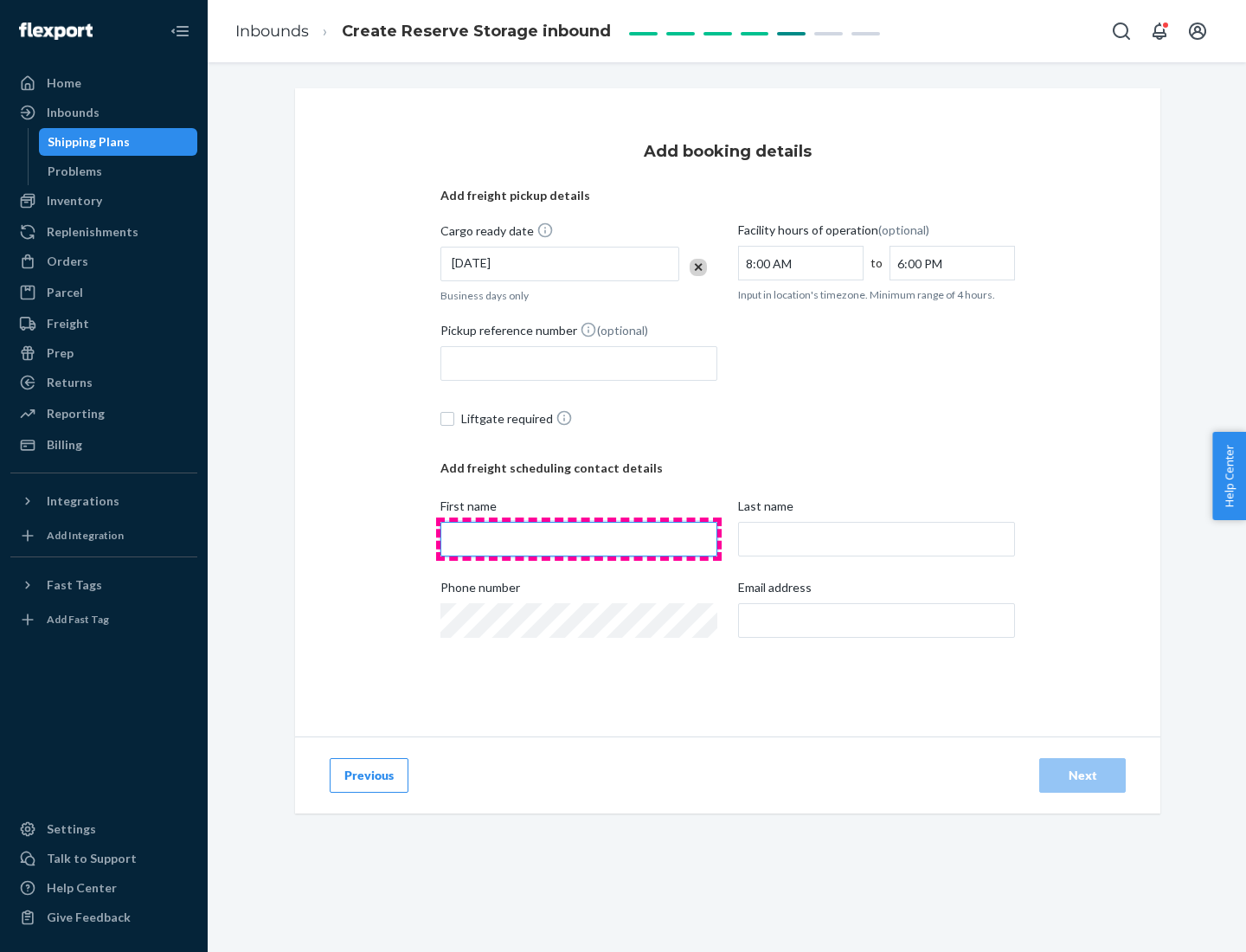
click at [579, 539] on input "First name" at bounding box center [579, 539] width 277 height 35
type input "[PERSON_NAME]"
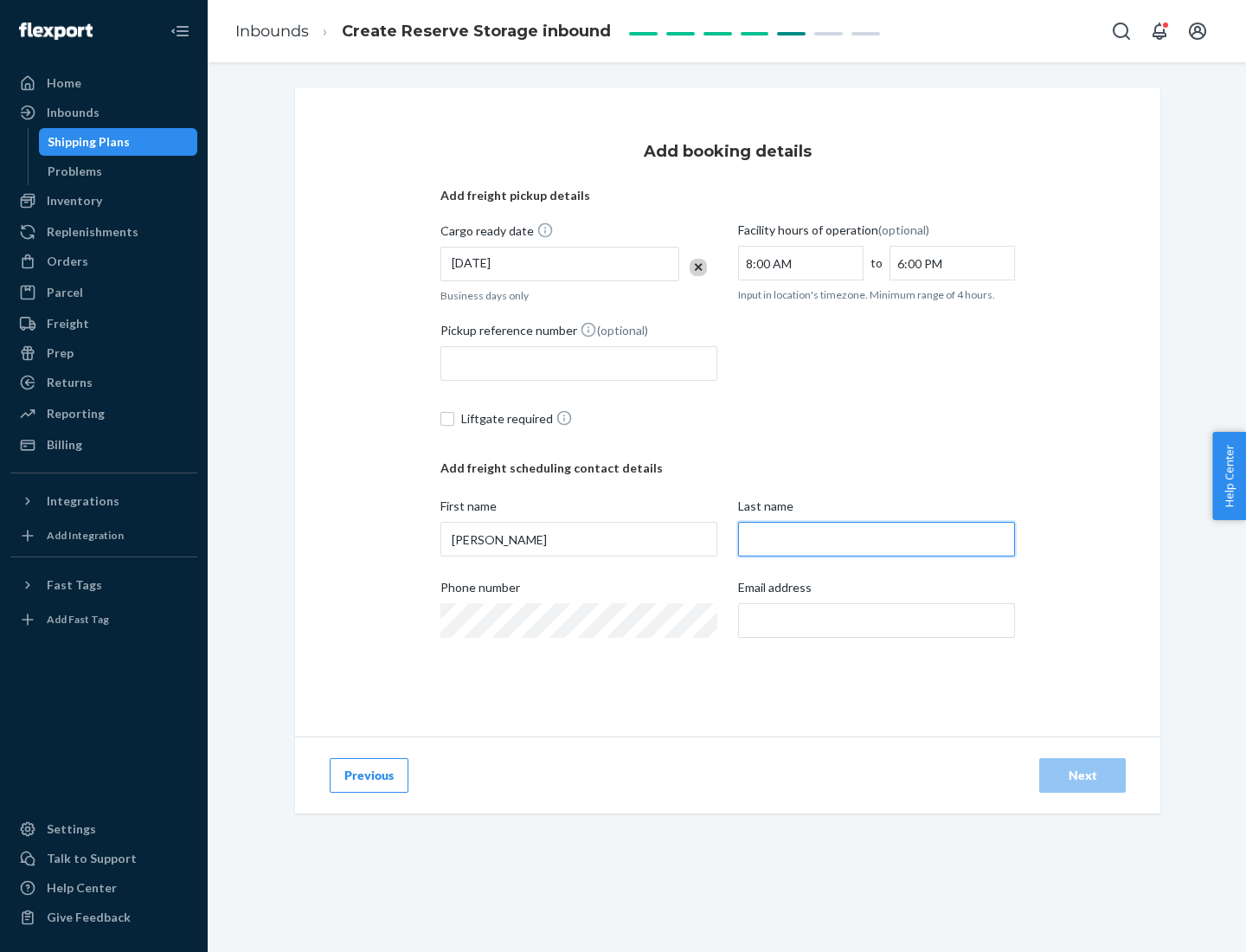
click at [876, 539] on input "Last name" at bounding box center [876, 539] width 277 height 35
type input "Doe"
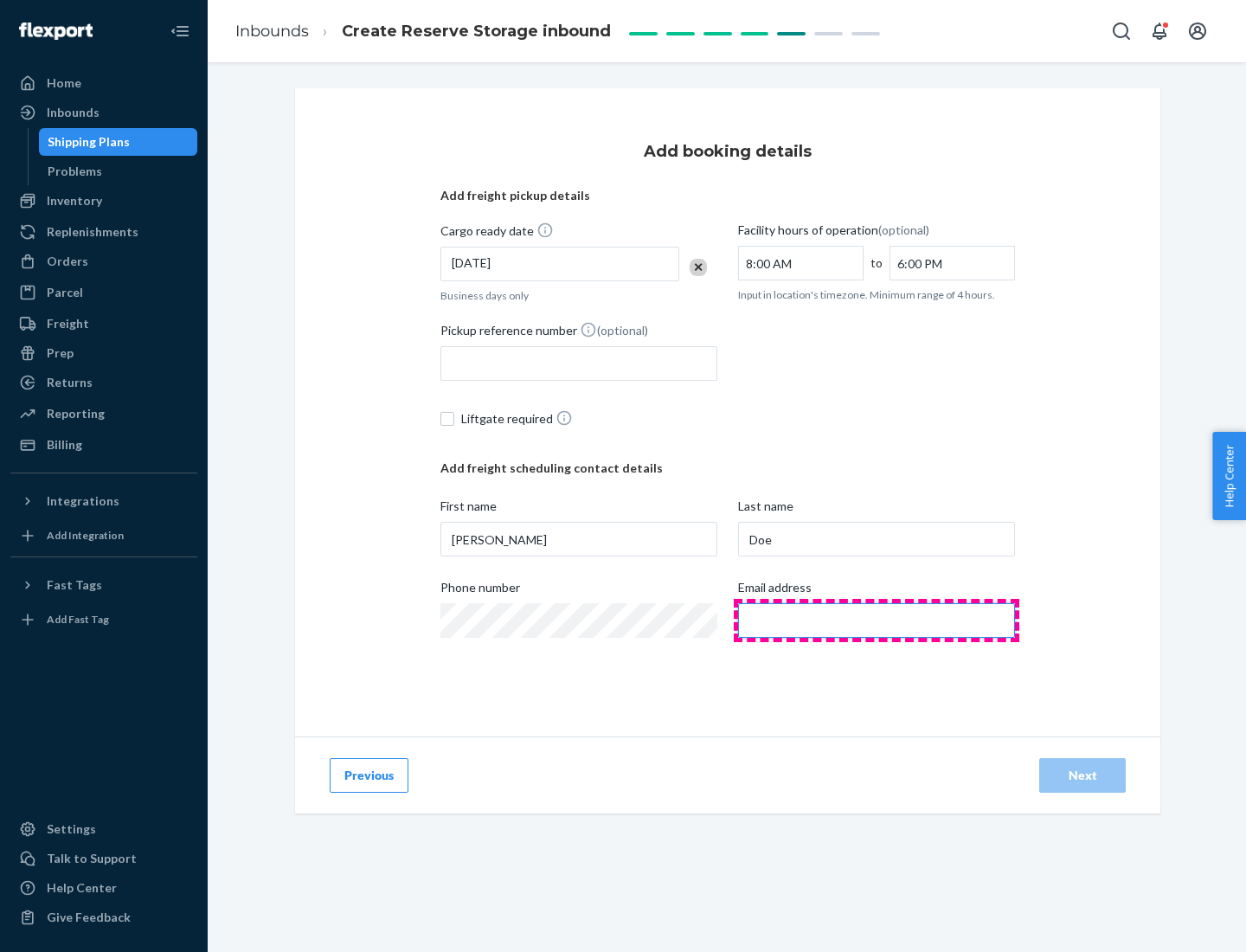
click at [876, 620] on input "Email address" at bounding box center [876, 620] width 277 height 35
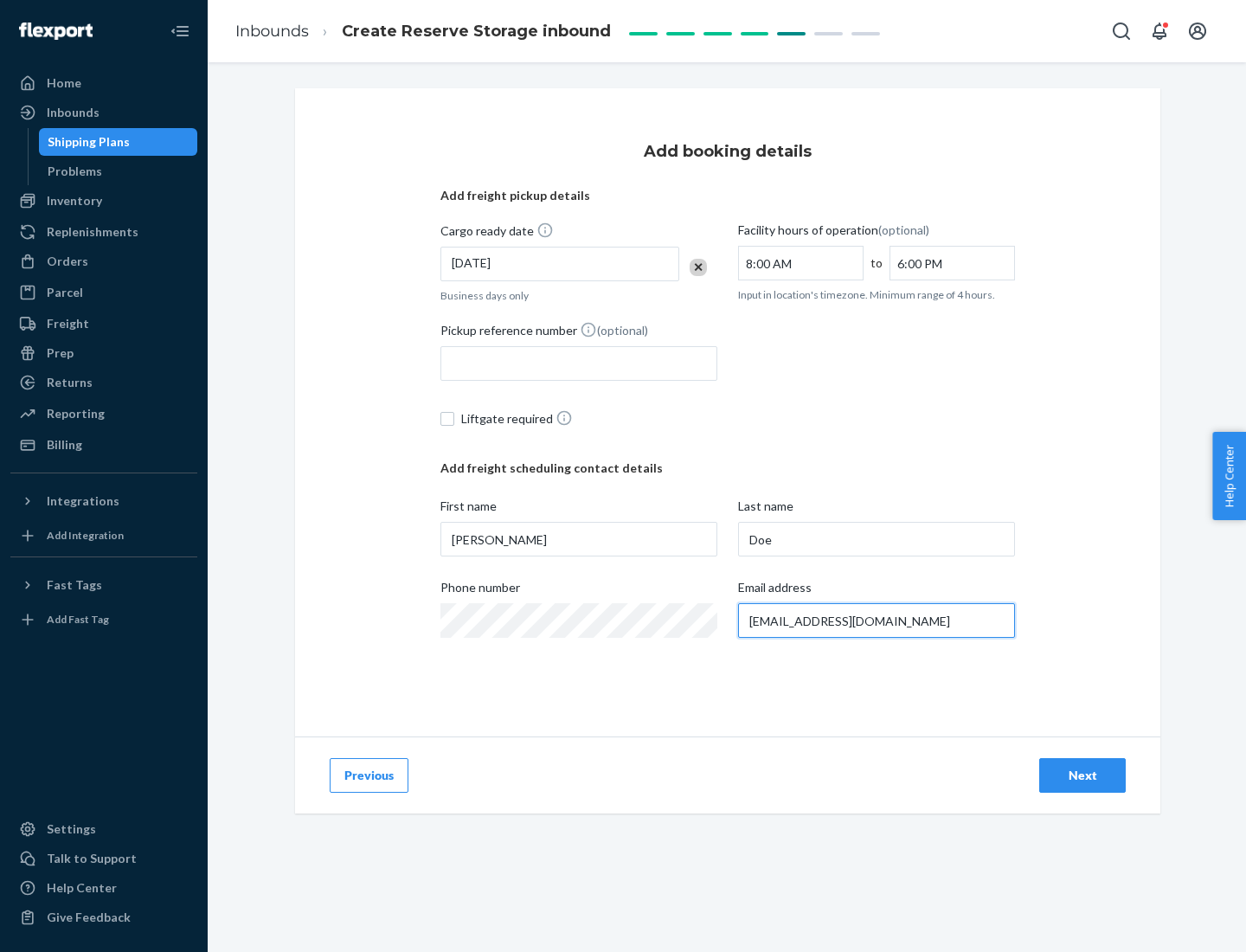
type input "[EMAIL_ADDRESS][DOMAIN_NAME]"
click at [1083, 775] on div "Next" at bounding box center [1082, 775] width 57 height 17
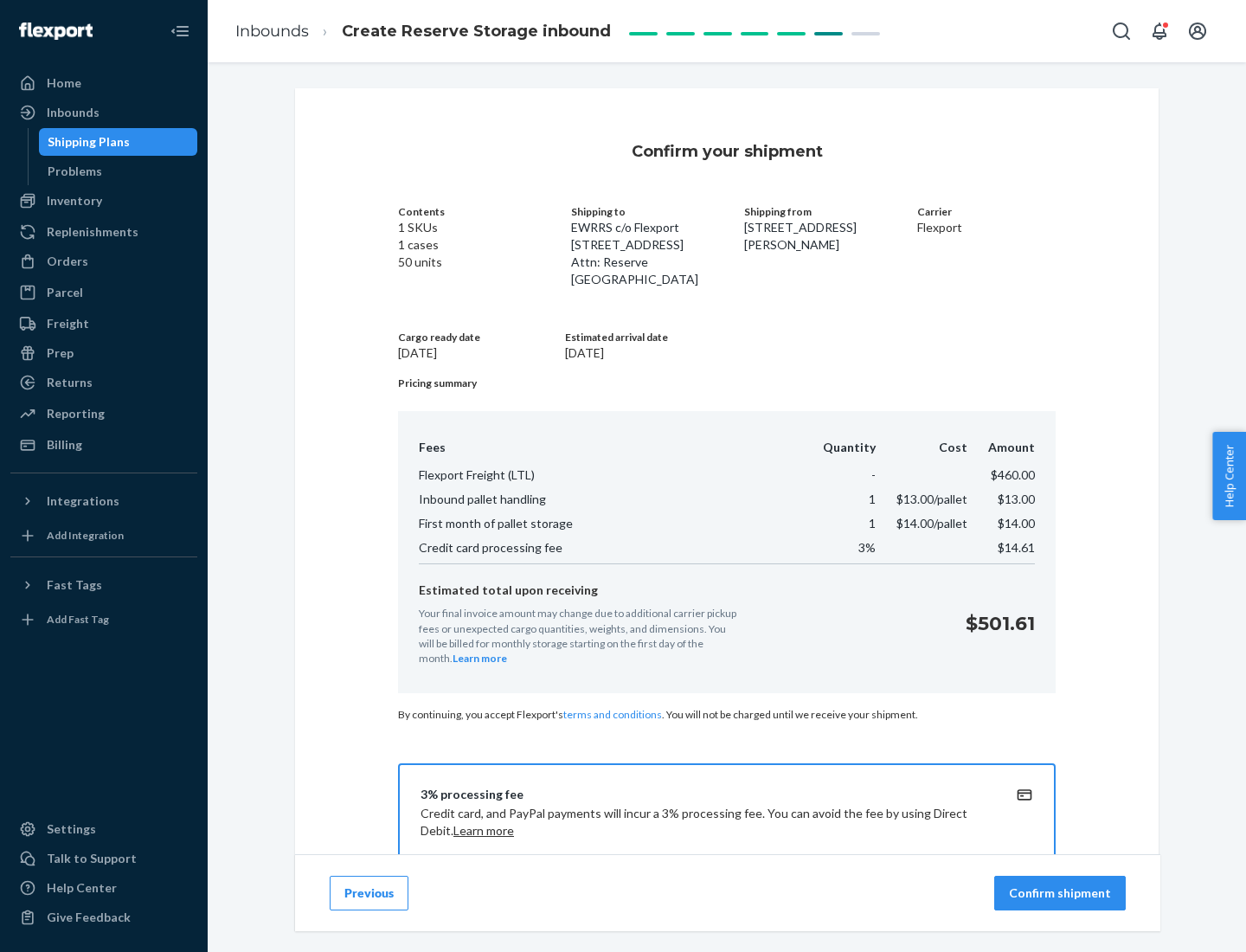
scroll to position [249, 0]
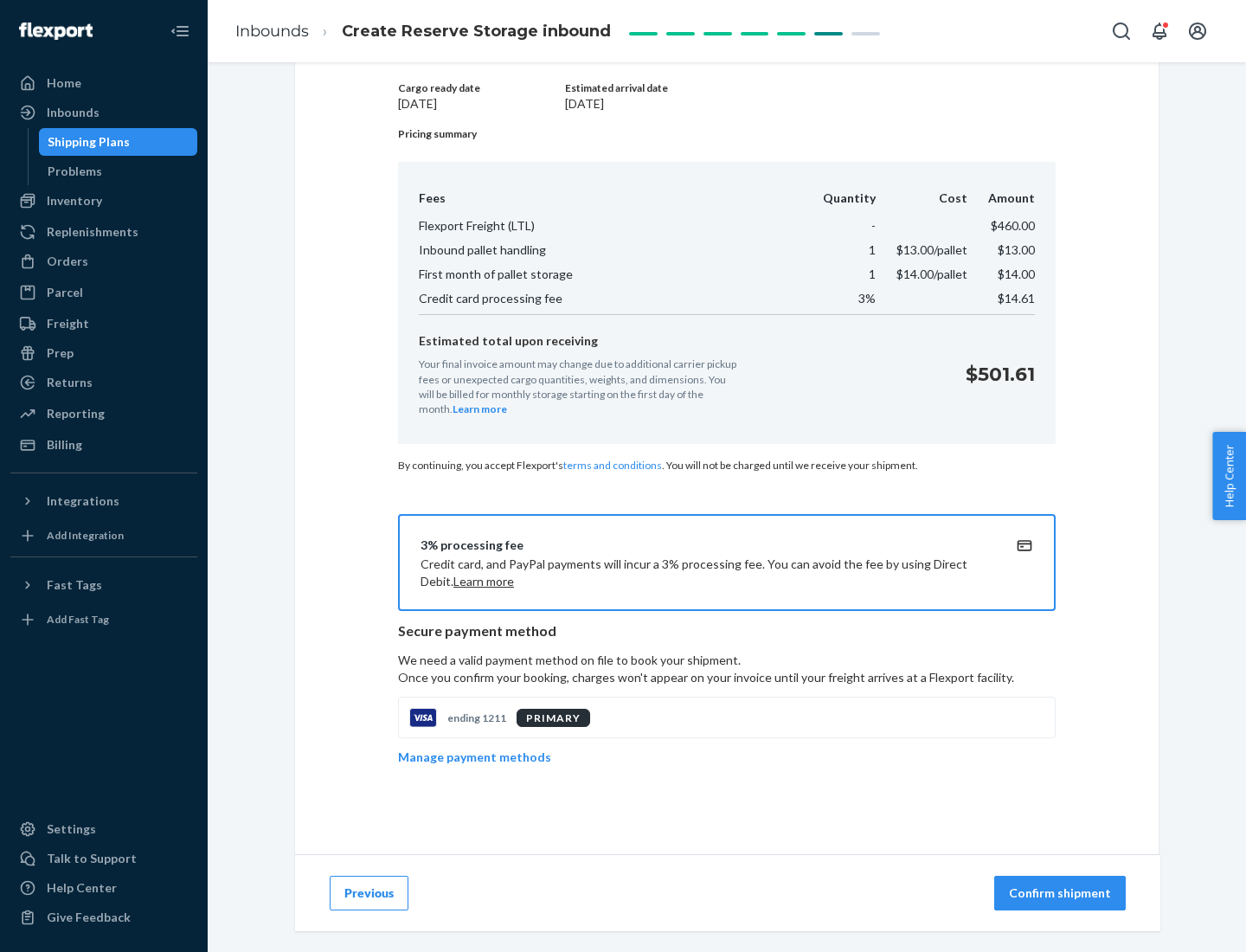
click at [1062, 893] on p "Confirm shipment" at bounding box center [1060, 892] width 102 height 17
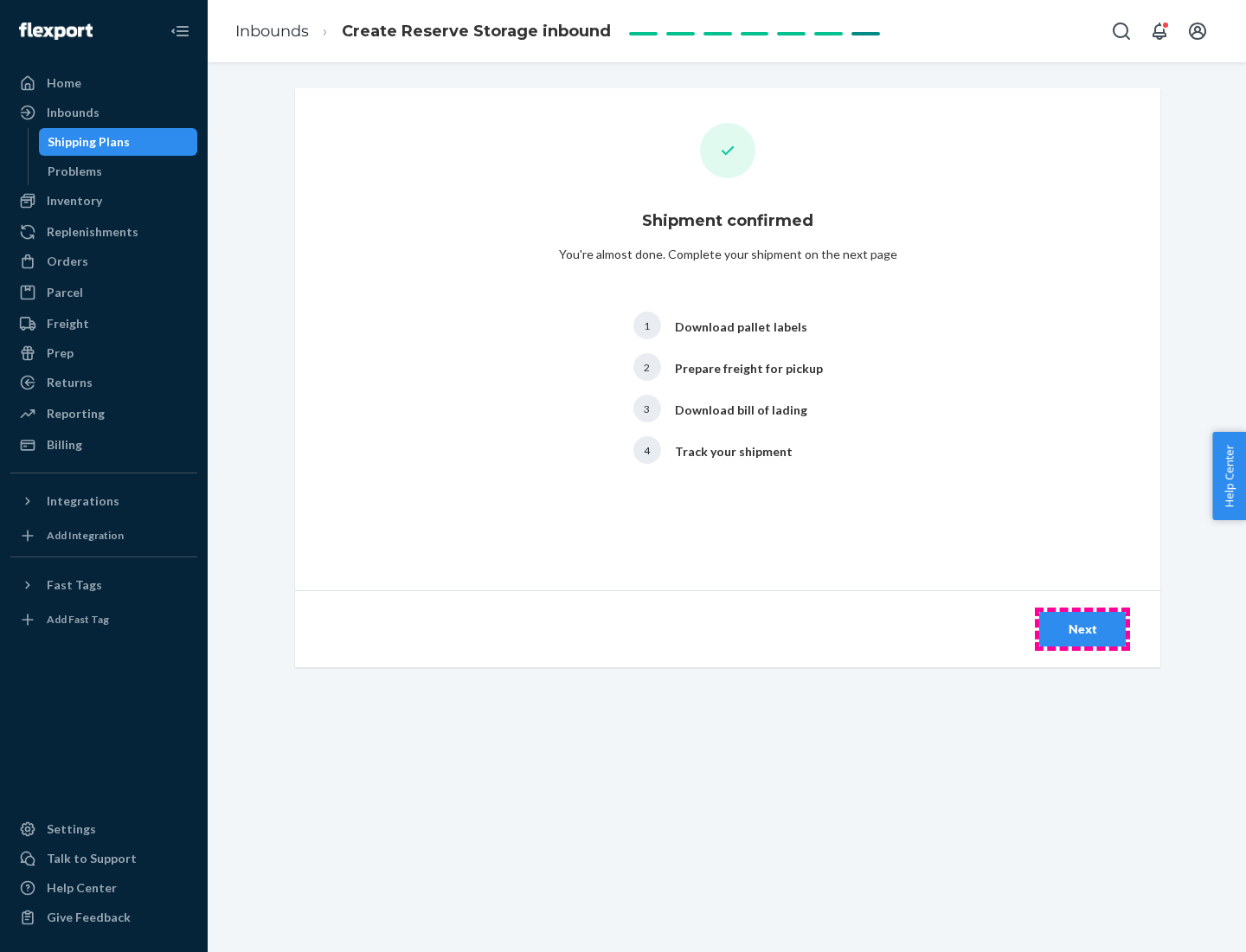
click at [1083, 629] on div "Next" at bounding box center [1082, 629] width 57 height 17
